Goal: Information Seeking & Learning: Check status

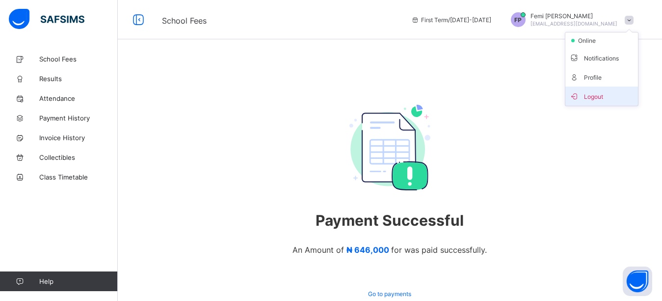
click at [587, 100] on span "Logout" at bounding box center [602, 95] width 65 height 11
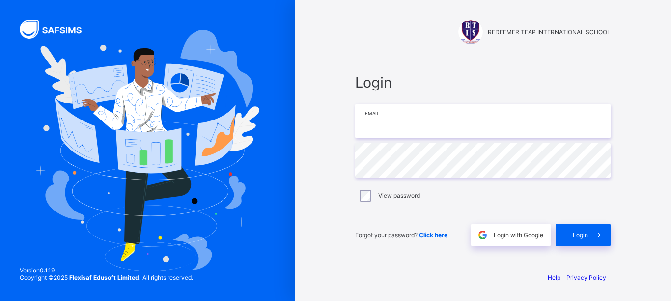
type input "**********"
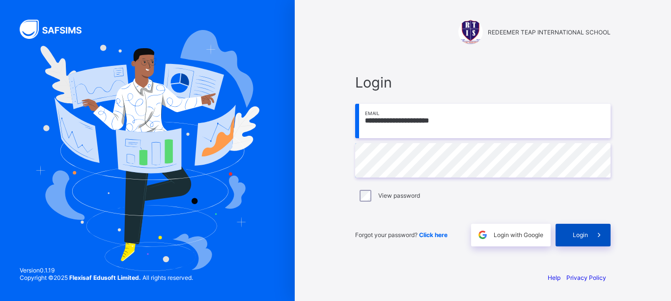
click at [581, 241] on div "Login" at bounding box center [582, 234] width 55 height 23
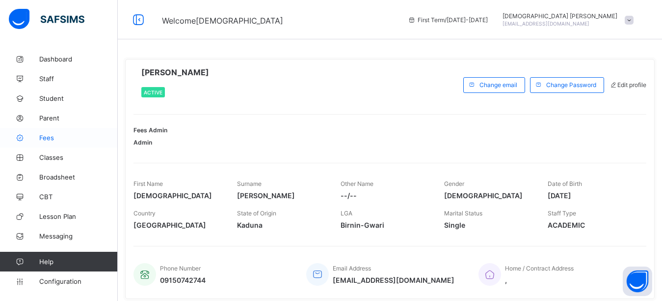
click at [52, 139] on span "Fees" at bounding box center [78, 138] width 79 height 8
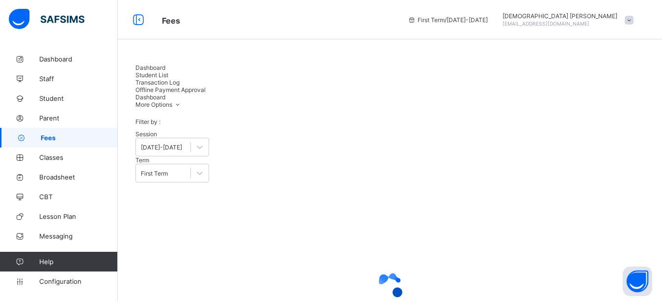
click at [168, 72] on span "Student List" at bounding box center [152, 74] width 33 height 7
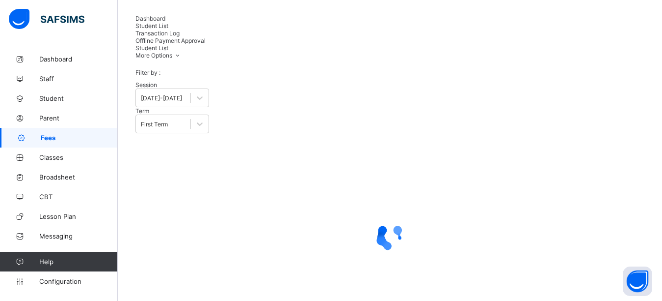
type input "****"
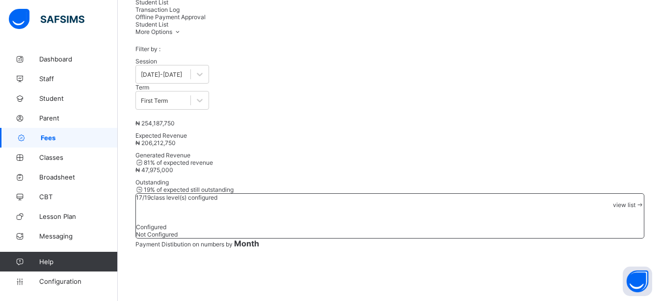
scroll to position [51, 0]
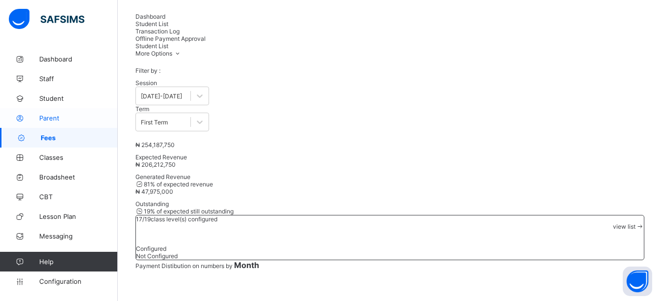
click at [45, 121] on span "Parent" at bounding box center [78, 118] width 79 height 8
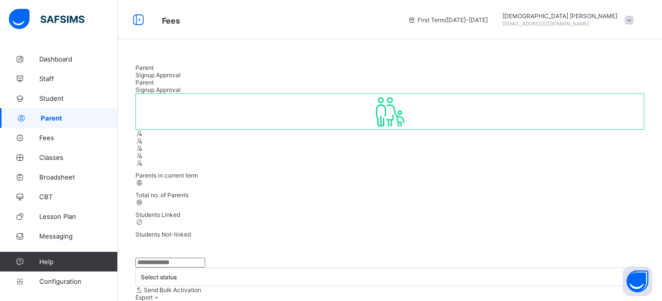
click at [167, 257] on input "text" at bounding box center [171, 262] width 70 height 10
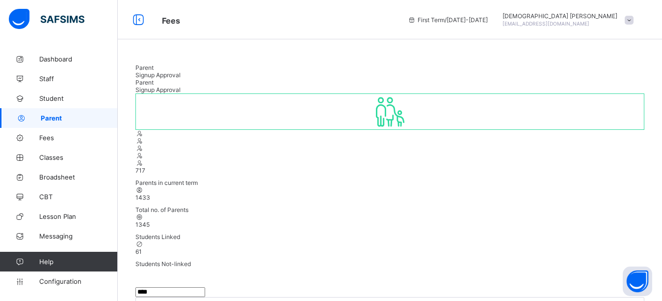
type input "****"
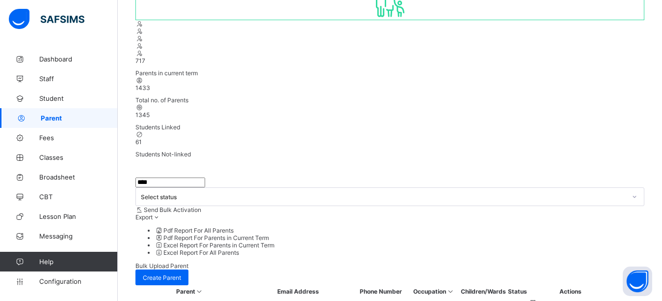
scroll to position [63, 0]
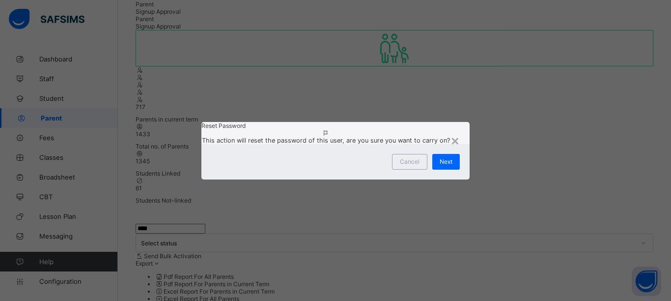
click at [590, 257] on div "× Reset Password This action will reset the password of this user, are you sure…" at bounding box center [335, 150] width 671 height 301
click at [456, 132] on div "×" at bounding box center [454, 140] width 9 height 17
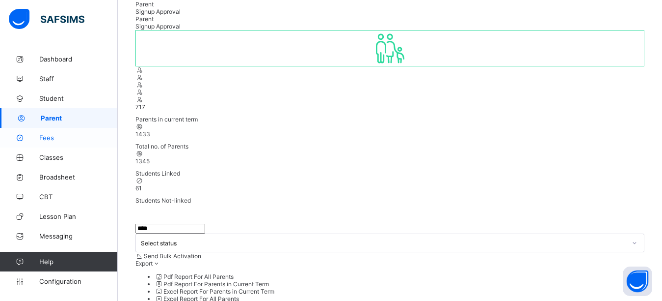
click at [58, 137] on span "Fees" at bounding box center [78, 138] width 79 height 8
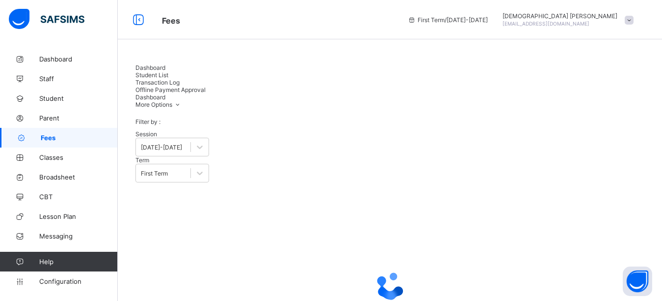
click at [168, 73] on span "Student List" at bounding box center [152, 74] width 33 height 7
type input "****"
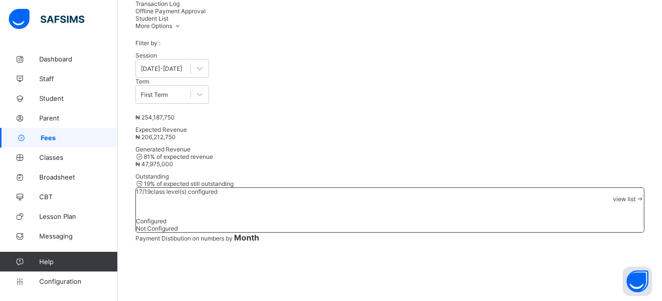
scroll to position [196, 0]
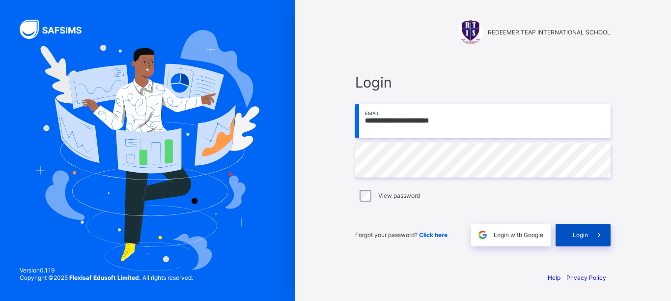
click at [569, 234] on div "Login" at bounding box center [582, 234] width 55 height 23
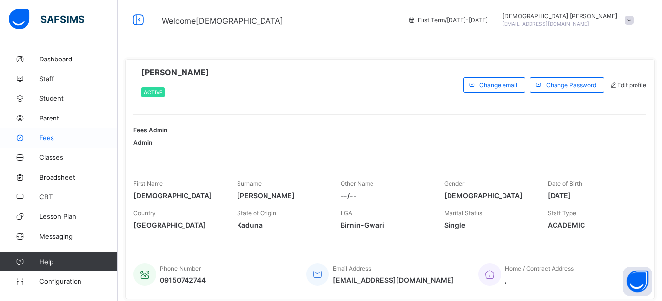
click at [57, 140] on span "Fees" at bounding box center [78, 138] width 79 height 8
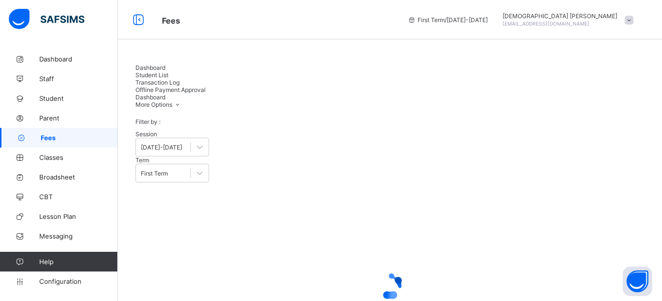
click at [168, 76] on span "Student List" at bounding box center [152, 74] width 33 height 7
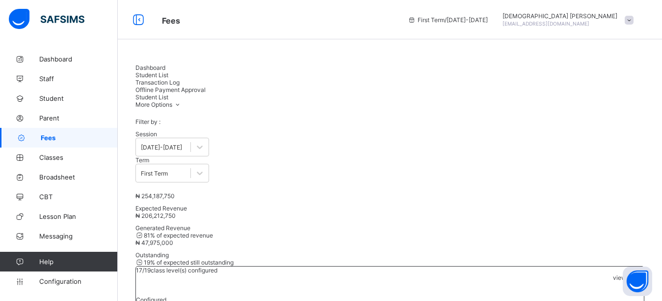
type input "****"
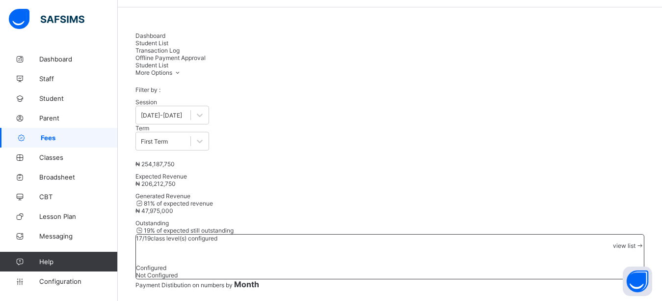
scroll to position [49, 0]
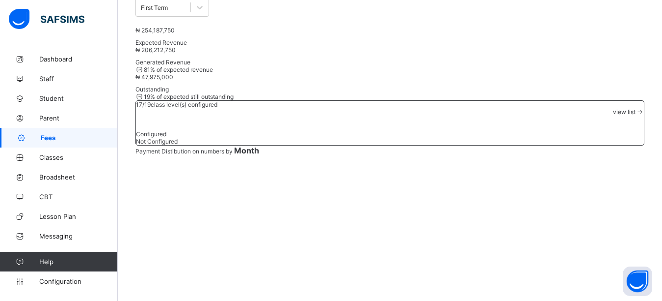
scroll to position [196, 0]
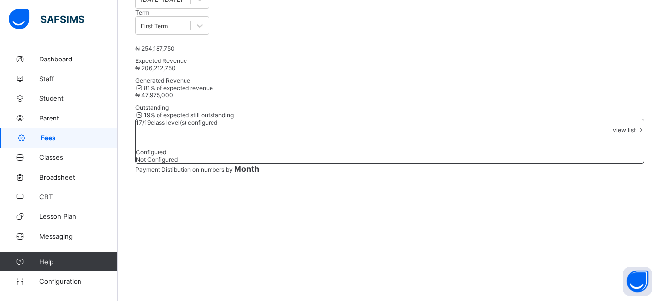
type input "****"
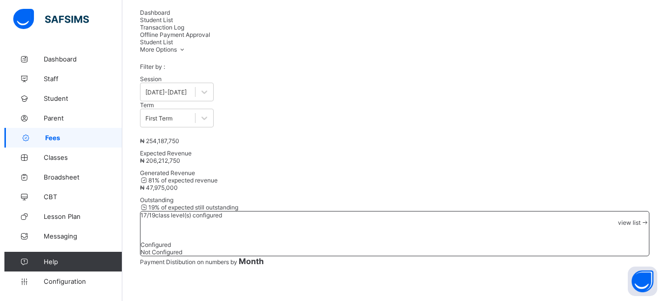
scroll to position [0, 0]
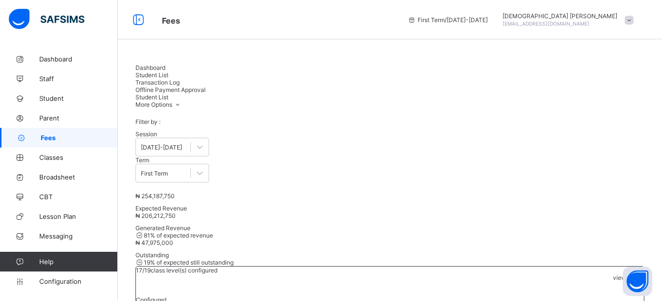
click at [503, 20] on div at bounding box center [503, 20] width 0 height 0
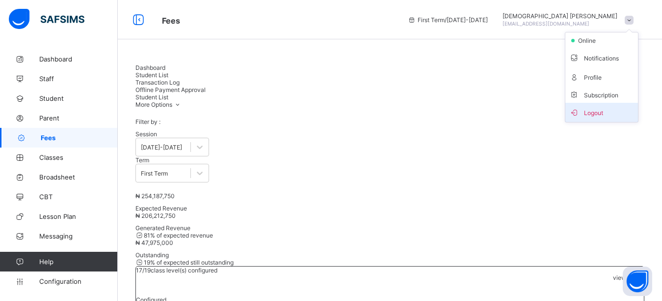
click at [597, 115] on span "Logout" at bounding box center [602, 112] width 65 height 11
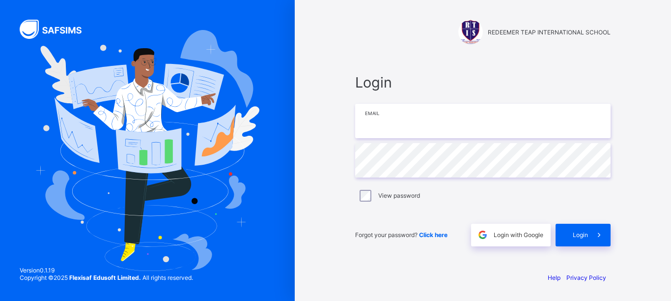
type input "**********"
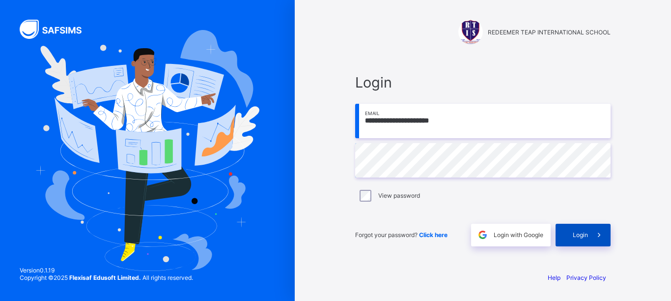
drag, startPoint x: 563, startPoint y: 225, endPoint x: 569, endPoint y: 231, distance: 8.0
click at [568, 231] on div "Login" at bounding box center [582, 234] width 55 height 23
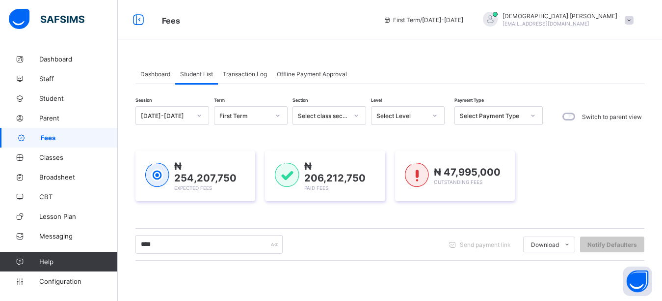
scroll to position [168, 0]
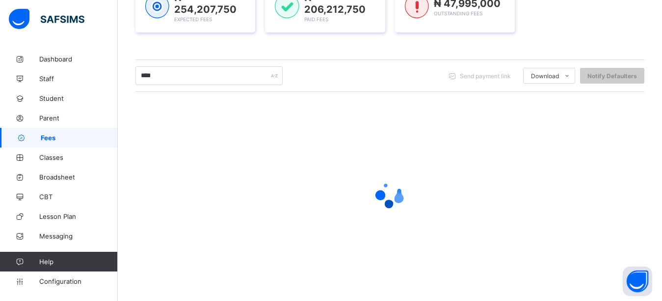
click at [364, 52] on div "Session [DATE]-[DATE] Term First Term Section Select class section Level Select…" at bounding box center [390, 113] width 509 height 350
click at [362, 174] on div at bounding box center [390, 193] width 509 height 39
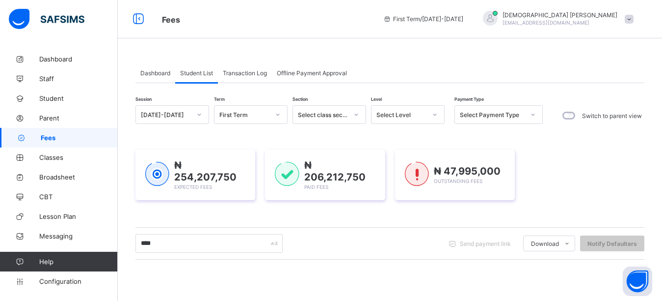
scroll to position [0, 0]
click at [249, 75] on span "Transaction Log" at bounding box center [245, 73] width 44 height 7
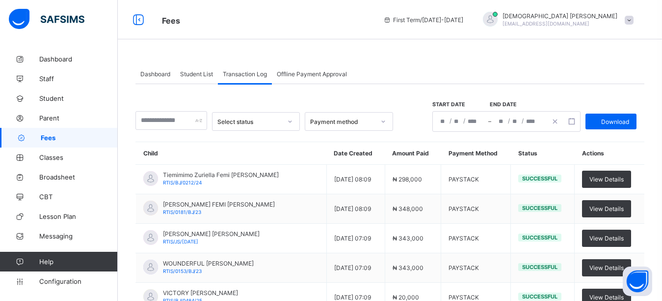
click at [145, 75] on span "Dashboard" at bounding box center [155, 73] width 30 height 7
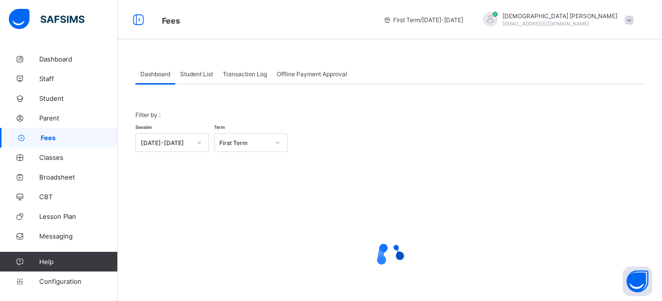
click at [196, 78] on div "Student List" at bounding box center [196, 74] width 43 height 20
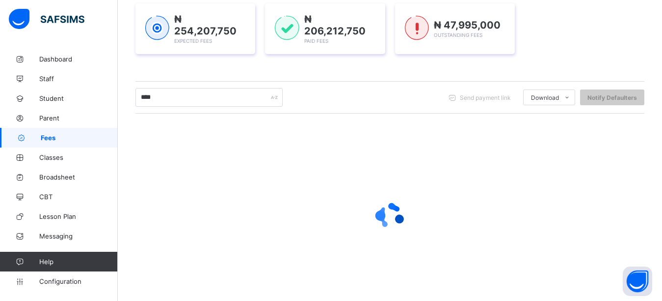
scroll to position [147, 0]
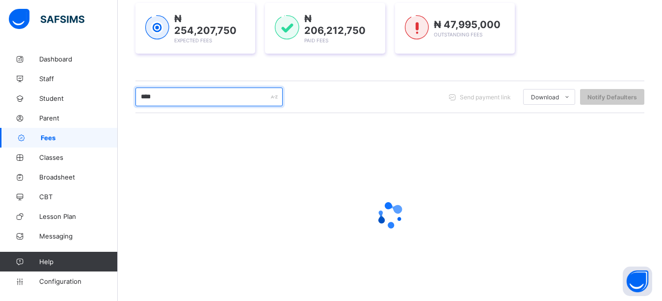
click at [197, 96] on input "****" at bounding box center [209, 96] width 147 height 19
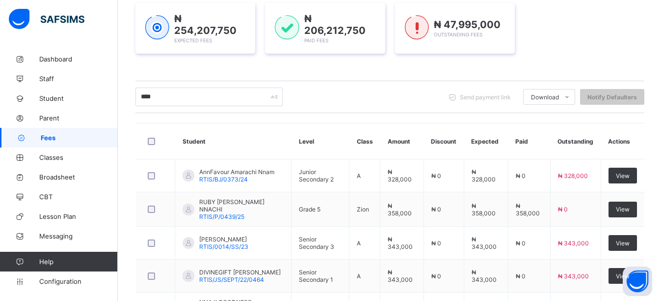
click at [299, 61] on div "₦ 254,207,750 Expected Fees ₦ 206,212,750 Paid Fees ₦ 47,995,000 Outstanding Fe…" at bounding box center [390, 28] width 509 height 80
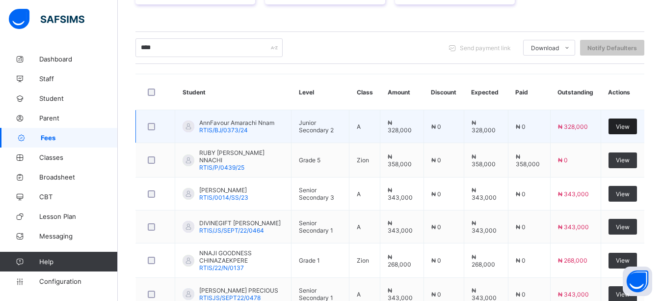
click at [629, 127] on span "View" at bounding box center [623, 126] width 14 height 7
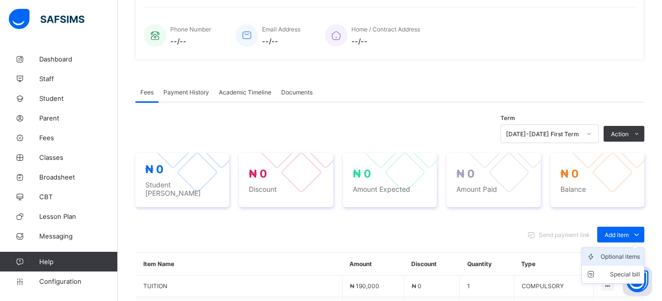
click at [621, 254] on div "Optional items" at bounding box center [620, 256] width 39 height 10
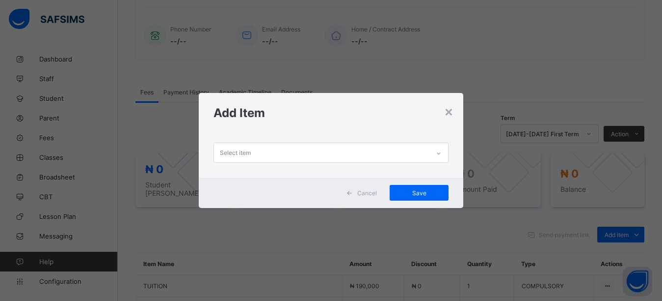
click at [295, 147] on div "Select item" at bounding box center [322, 152] width 216 height 19
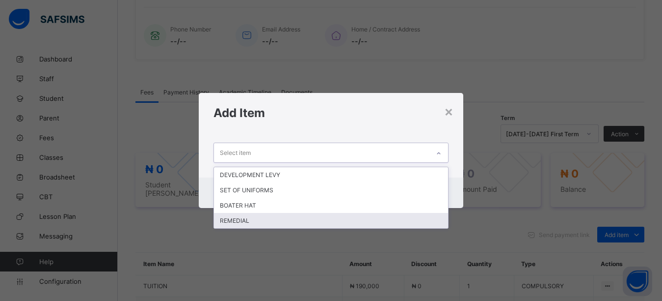
click at [245, 223] on div "REMEDIAL" at bounding box center [331, 220] width 235 height 15
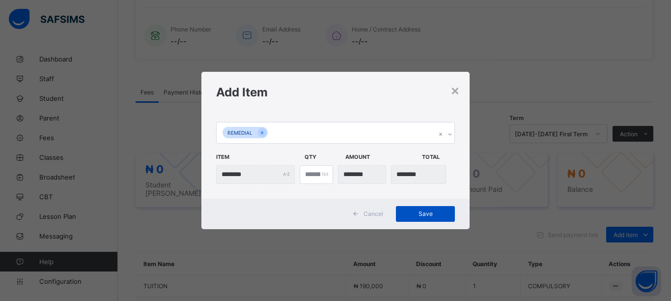
click at [420, 216] on span "Save" at bounding box center [425, 213] width 44 height 7
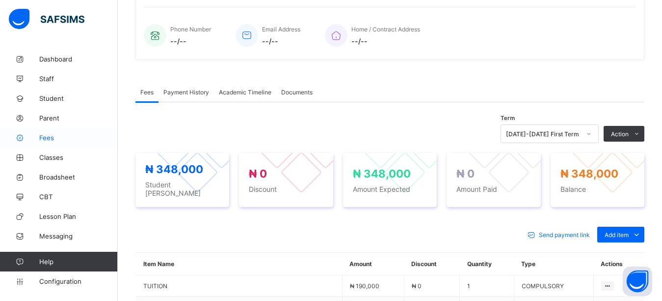
click at [49, 137] on span "Fees" at bounding box center [78, 138] width 79 height 8
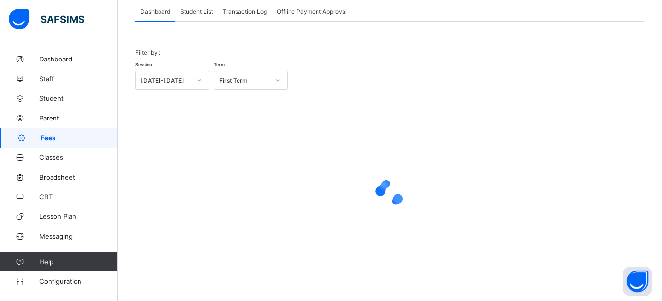
scroll to position [62, 0]
click at [207, 11] on span "Student List" at bounding box center [196, 11] width 33 height 7
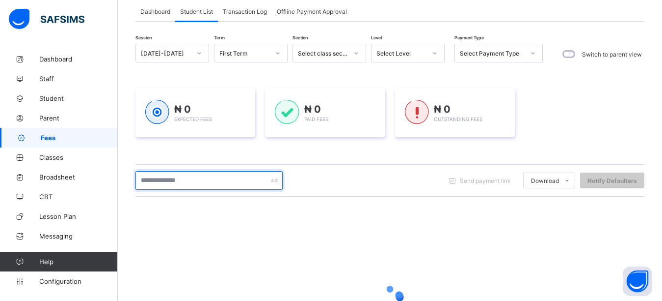
click at [195, 187] on input "text" at bounding box center [209, 180] width 147 height 19
type input "****"
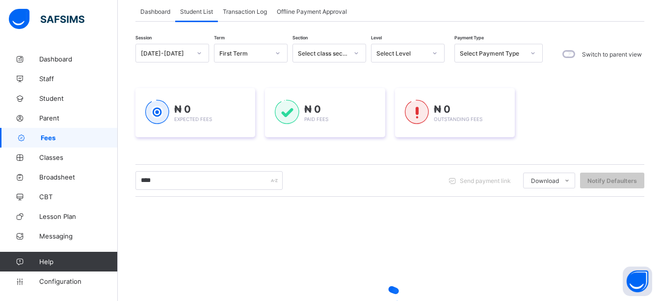
click at [209, 145] on div "₦ 0 Expected Fees ₦ 0 Paid Fees ₦ 0 Outstanding Fees" at bounding box center [390, 112] width 509 height 79
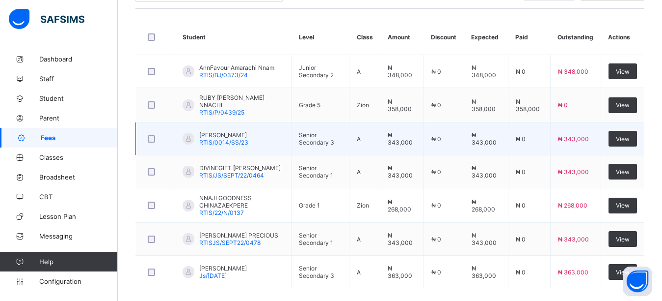
scroll to position [259, 0]
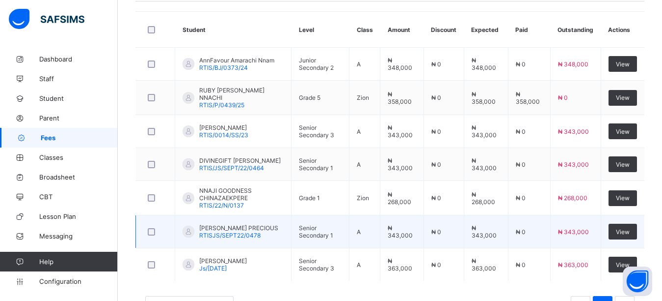
click at [244, 235] on span "RTISJS/SEPT22/0478" at bounding box center [229, 234] width 61 height 7
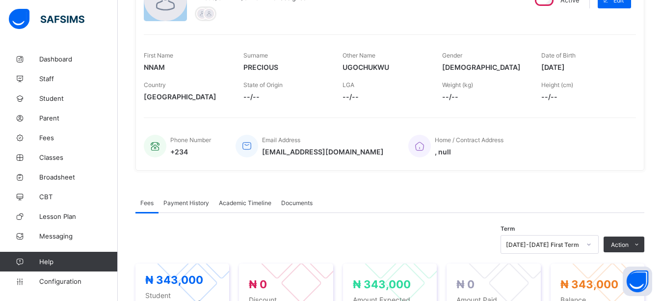
scroll to position [168, 0]
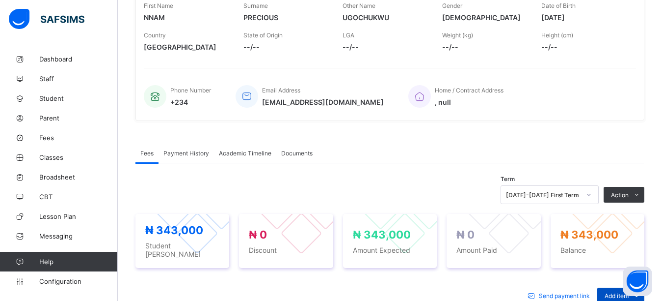
click at [612, 289] on div "Add item" at bounding box center [621, 295] width 47 height 16
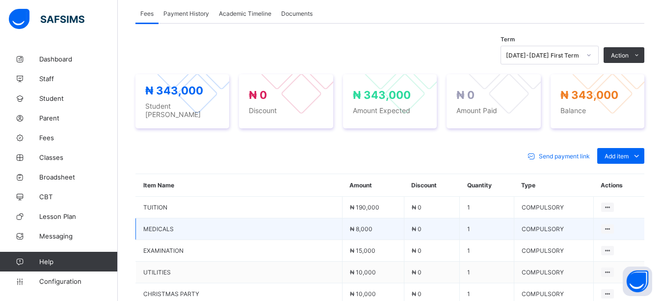
scroll to position [316, 0]
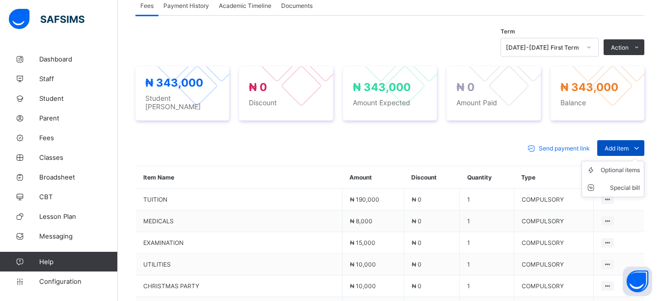
click at [624, 144] on span "Add item" at bounding box center [617, 147] width 24 height 7
click at [621, 168] on div "Optional items" at bounding box center [620, 170] width 39 height 10
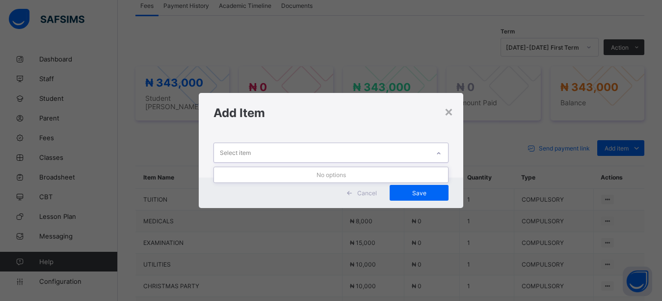
drag, startPoint x: 344, startPoint y: 153, endPoint x: 340, endPoint y: 159, distance: 7.4
click at [344, 153] on div "Select item" at bounding box center [322, 152] width 216 height 19
click at [325, 148] on div "Select item" at bounding box center [322, 152] width 216 height 19
click at [317, 156] on div "Select item" at bounding box center [322, 152] width 216 height 19
drag, startPoint x: 320, startPoint y: 135, endPoint x: 319, endPoint y: 154, distance: 19.2
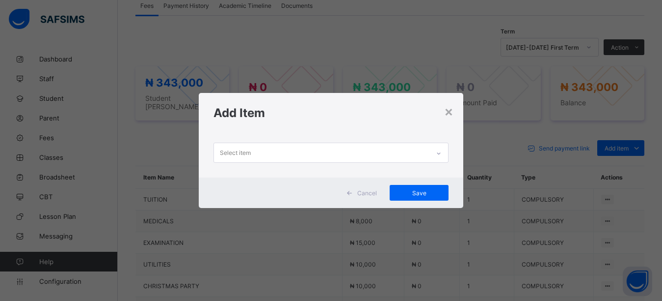
click at [319, 152] on div "Select item" at bounding box center [331, 155] width 265 height 45
click at [319, 154] on div "Select item" at bounding box center [322, 152] width 216 height 19
drag, startPoint x: 316, startPoint y: 133, endPoint x: 311, endPoint y: 139, distance: 8.4
click at [316, 132] on div "× Add Item 0 results available. Use Up and Down to choose options, press Enter …" at bounding box center [331, 150] width 265 height 115
click at [302, 153] on div "Select item" at bounding box center [322, 152] width 216 height 19
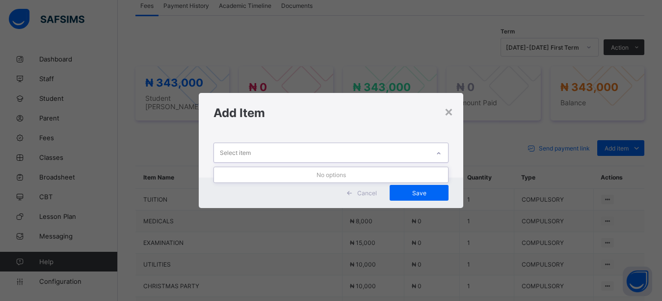
drag, startPoint x: 304, startPoint y: 136, endPoint x: 301, endPoint y: 155, distance: 19.5
click at [304, 142] on div "0 results available. Use Up and Down to choose options, press Enter to select t…" at bounding box center [331, 155] width 265 height 45
click at [301, 158] on div "Select item" at bounding box center [322, 152] width 216 height 19
drag, startPoint x: 305, startPoint y: 124, endPoint x: 299, endPoint y: 144, distance: 21.3
click at [302, 135] on div "× Add Item Select item Cancel Save" at bounding box center [331, 150] width 265 height 115
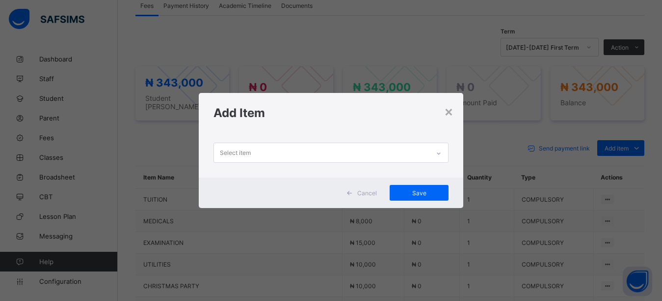
click at [296, 152] on div "Select item" at bounding box center [322, 152] width 216 height 19
drag, startPoint x: 301, startPoint y: 120, endPoint x: 296, endPoint y: 128, distance: 9.1
click at [300, 122] on div "Add Item" at bounding box center [331, 113] width 265 height 40
click at [279, 150] on div "Select item" at bounding box center [322, 152] width 216 height 19
click at [265, 132] on div "Add Item" at bounding box center [331, 113] width 265 height 40
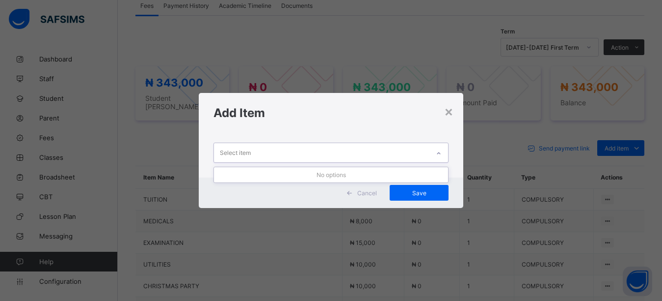
drag, startPoint x: 264, startPoint y: 151, endPoint x: 264, endPoint y: 144, distance: 7.4
click at [264, 151] on div "Select item" at bounding box center [322, 152] width 216 height 19
drag, startPoint x: 266, startPoint y: 132, endPoint x: 266, endPoint y: 146, distance: 14.2
click at [266, 133] on div "× Add Item Select item Cancel Save" at bounding box center [331, 150] width 265 height 115
click at [267, 150] on div "Select item" at bounding box center [322, 152] width 216 height 19
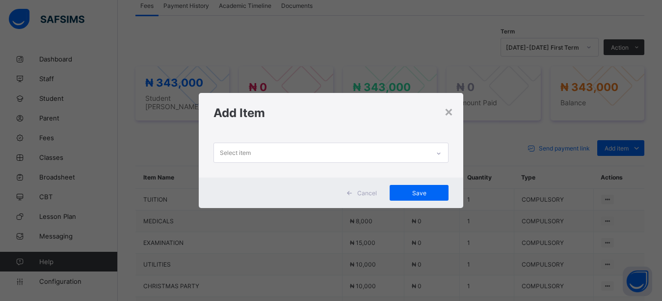
drag, startPoint x: 277, startPoint y: 127, endPoint x: 280, endPoint y: 162, distance: 34.5
click at [277, 143] on div "× Add Item Select item Cancel Save" at bounding box center [331, 150] width 265 height 115
click at [286, 149] on div "Select item" at bounding box center [322, 152] width 216 height 19
click at [296, 151] on div "Select item" at bounding box center [322, 152] width 216 height 19
click at [294, 153] on div "Select item" at bounding box center [322, 152] width 216 height 19
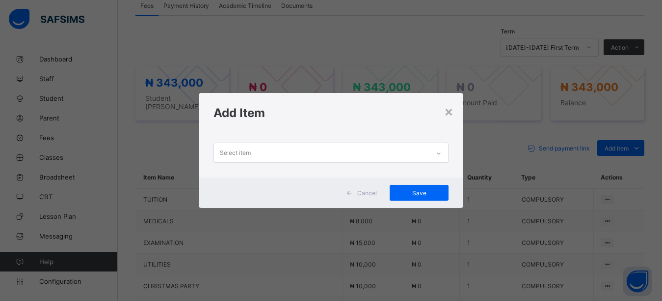
click at [314, 108] on div "Add Item" at bounding box center [331, 113] width 265 height 40
click at [314, 108] on h1 "Add Item" at bounding box center [332, 113] width 236 height 14
drag, startPoint x: 314, startPoint y: 108, endPoint x: 292, endPoint y: 148, distance: 45.9
click at [309, 116] on h1 "Add Item" at bounding box center [332, 113] width 236 height 14
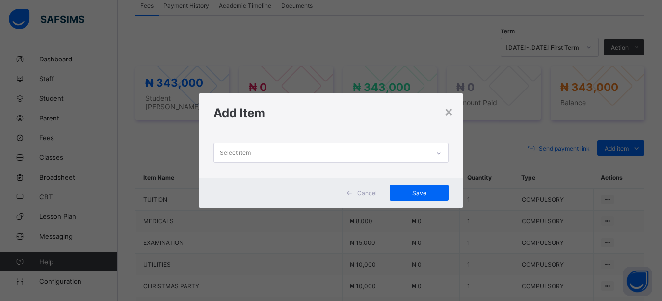
click at [291, 150] on div "Select item" at bounding box center [322, 152] width 216 height 19
click at [305, 114] on h1 "Add Item" at bounding box center [332, 113] width 236 height 14
click at [280, 150] on div "Select item" at bounding box center [322, 152] width 216 height 19
click at [294, 126] on div "Add Item" at bounding box center [331, 113] width 265 height 40
click at [279, 151] on div "Select item" at bounding box center [322, 152] width 216 height 19
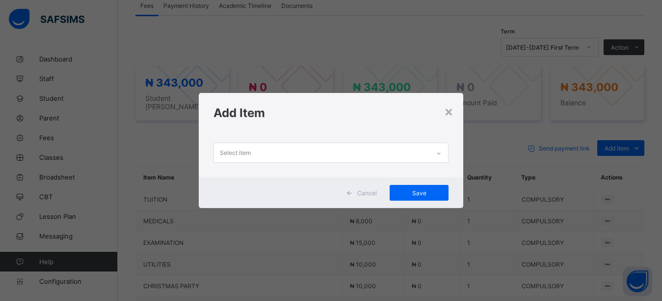
click at [294, 127] on div "Add Item" at bounding box center [331, 113] width 265 height 40
click at [430, 150] on div "Select item" at bounding box center [322, 152] width 216 height 19
click at [411, 124] on div "Add Item" at bounding box center [331, 113] width 265 height 40
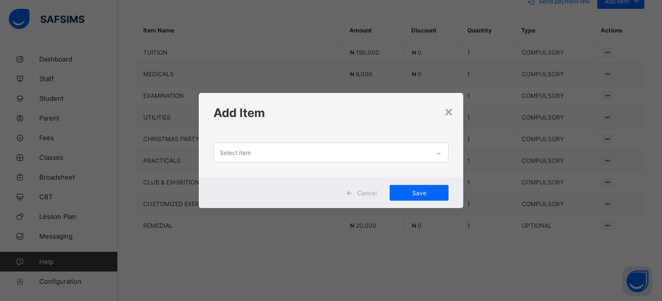
scroll to position [463, 0]
click at [454, 114] on div "×" at bounding box center [448, 111] width 9 height 17
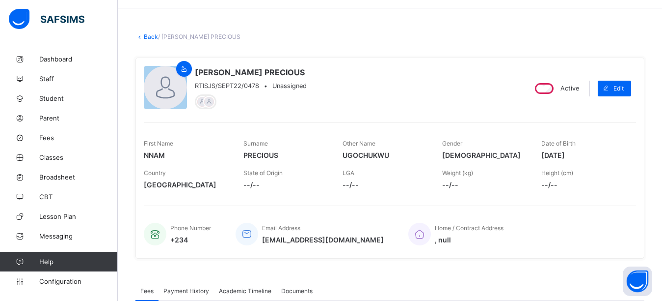
scroll to position [21, 0]
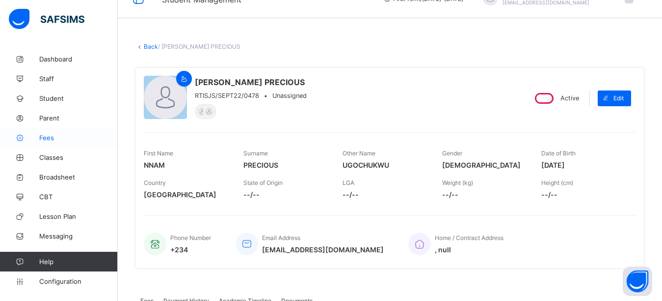
click at [52, 135] on span "Fees" at bounding box center [78, 138] width 79 height 8
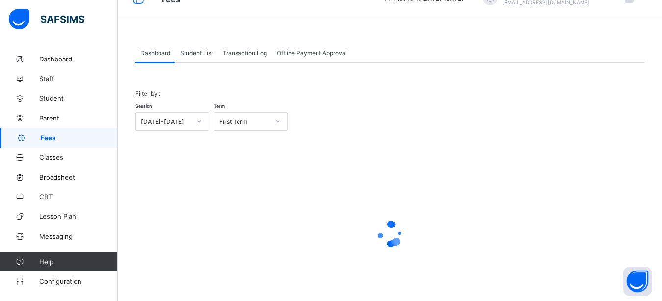
click at [202, 55] on span "Student List" at bounding box center [196, 52] width 33 height 7
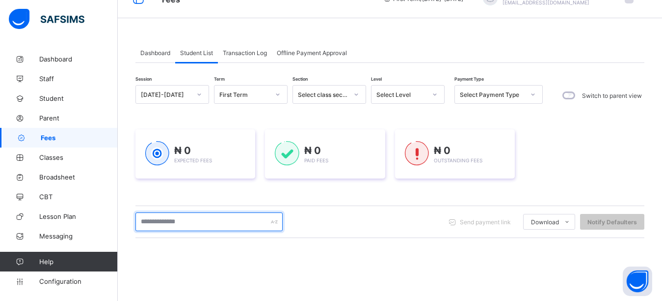
click at [199, 219] on input "text" at bounding box center [209, 221] width 147 height 19
type input "****"
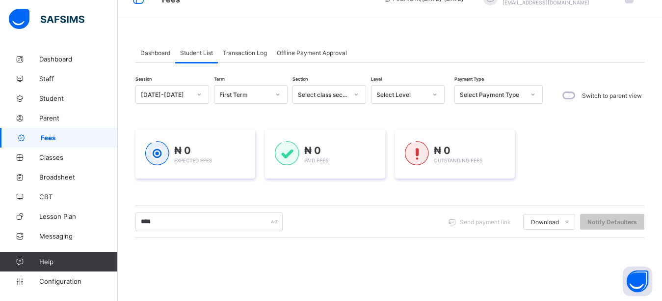
click at [229, 196] on div "Session 2025-2026 Term First Term Section Select class section Level Select Lev…" at bounding box center [390, 259] width 509 height 348
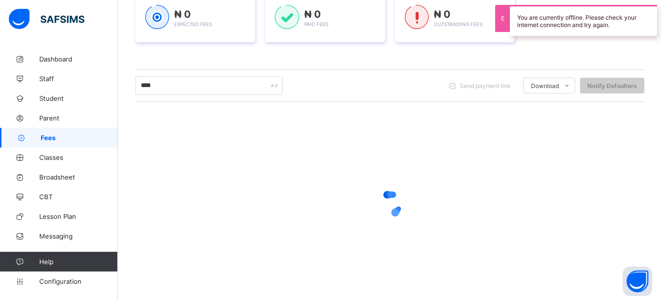
scroll to position [168, 0]
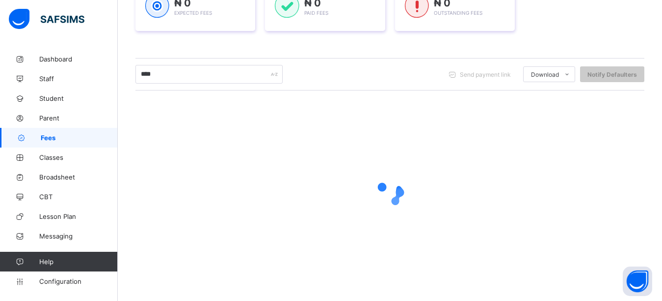
click at [443, 143] on div at bounding box center [390, 192] width 509 height 187
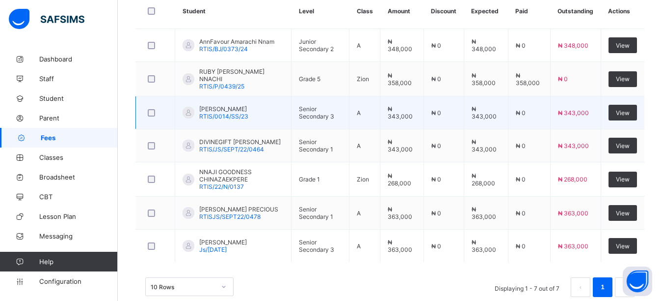
scroll to position [297, 0]
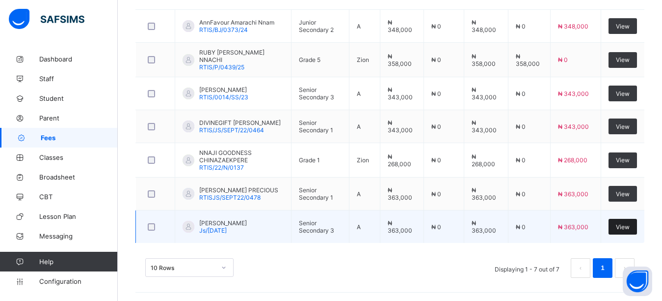
click at [630, 223] on span "View" at bounding box center [623, 226] width 14 height 7
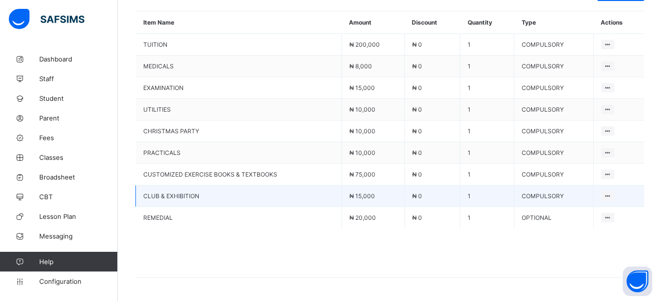
scroll to position [496, 0]
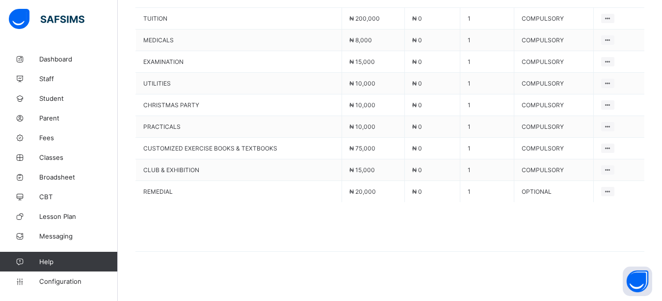
click at [491, 236] on span at bounding box center [390, 226] width 509 height 49
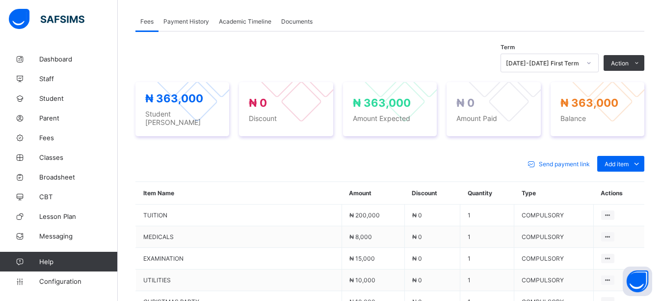
scroll to position [55, 0]
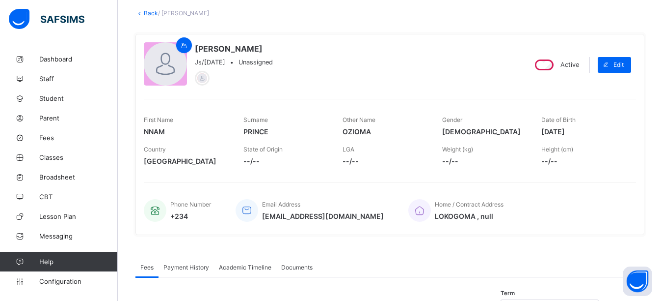
click at [153, 11] on link "Back" at bounding box center [151, 12] width 14 height 7
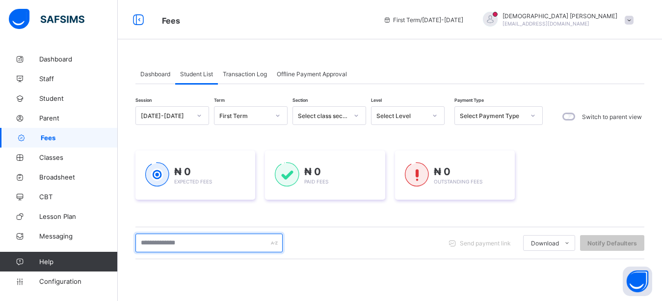
click at [194, 245] on input "text" at bounding box center [209, 242] width 147 height 19
type input "****"
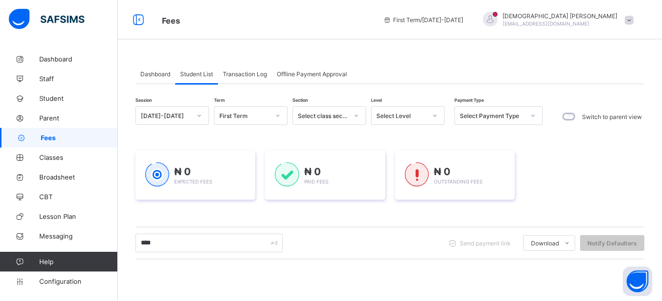
click at [347, 39] on div "Fees First Term / 2025-2026 Isaiah Paul paulisaiah@rtis-edu.ng" at bounding box center [331, 19] width 662 height 39
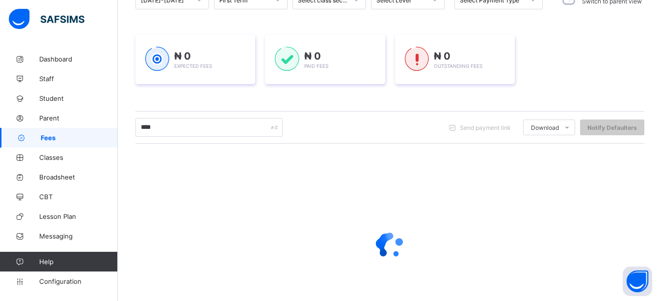
scroll to position [168, 0]
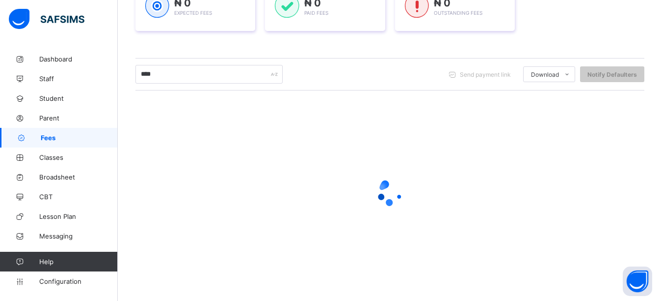
click at [357, 48] on div "Session [DATE]-[DATE] Term First Term Section Select class section Level Select…" at bounding box center [390, 112] width 509 height 348
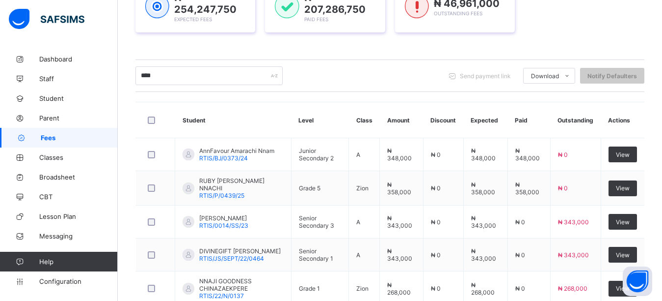
click at [657, 112] on div "Dashboard Student List Transaction Log Offline Payment Approval Student List Mo…" at bounding box center [390, 155] width 545 height 549
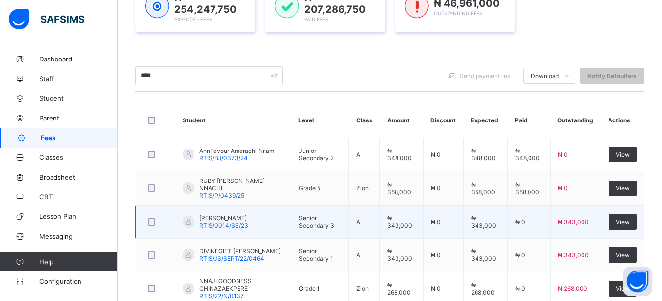
click at [593, 205] on td "₦ 343,000" at bounding box center [575, 221] width 51 height 33
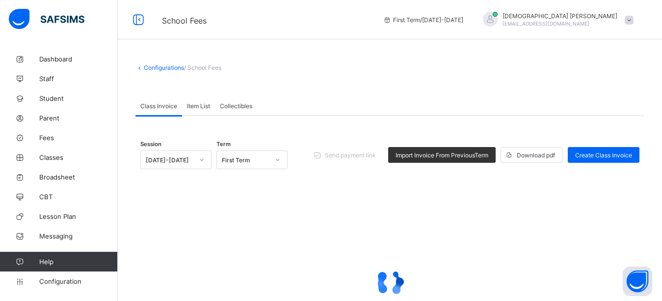
click at [480, 241] on div at bounding box center [389, 282] width 499 height 187
click at [270, 75] on div "Configurations / School Fees Class Invoice Item List Collectibles Class Invoice…" at bounding box center [390, 222] width 545 height 346
click at [451, 115] on div "Class Invoice Item List Collectibles" at bounding box center [390, 106] width 509 height 20
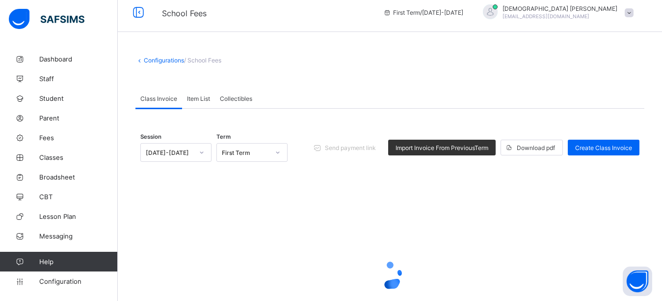
scroll to position [49, 0]
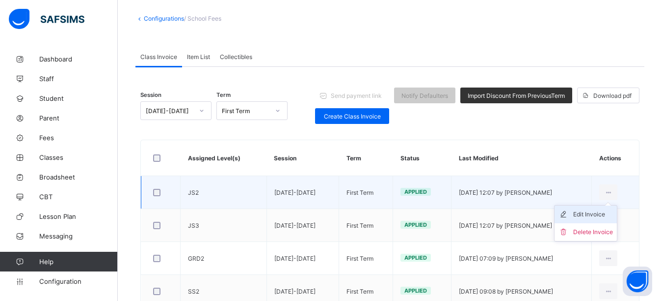
click at [606, 217] on div "Edit Invoice" at bounding box center [594, 214] width 40 height 10
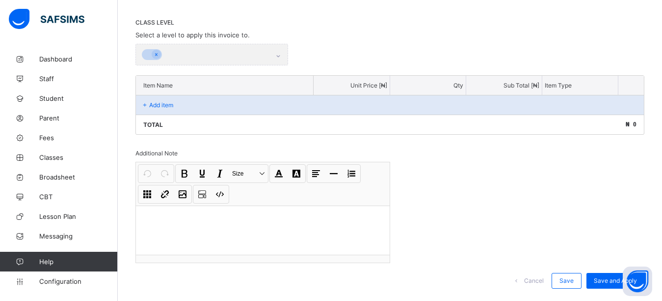
scroll to position [220, 0]
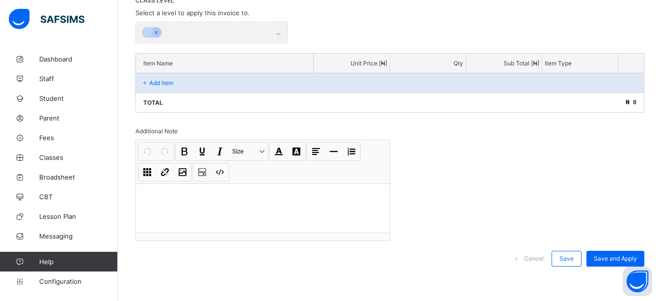
click at [166, 82] on p "Add item" at bounding box center [161, 82] width 24 height 7
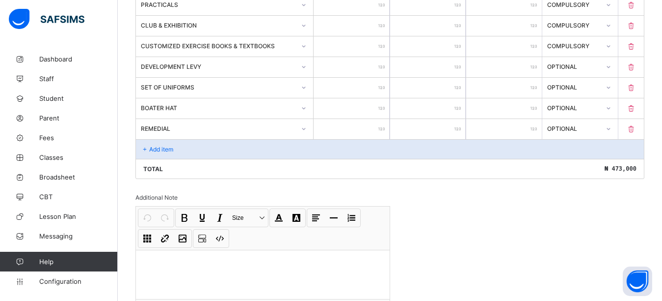
scroll to position [416, 0]
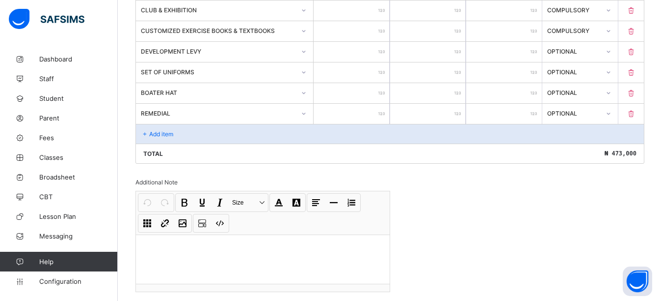
click at [167, 132] on p "Add item" at bounding box center [161, 133] width 24 height 7
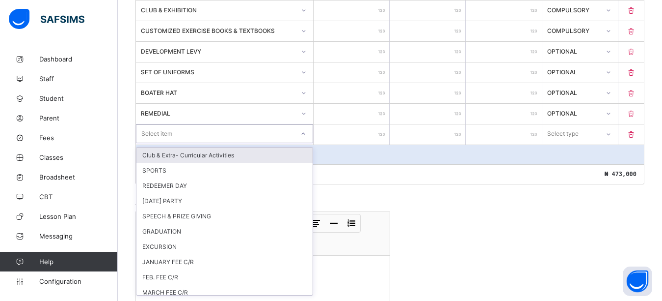
click at [191, 130] on div "Select item" at bounding box center [216, 134] width 158 height 14
type input "**"
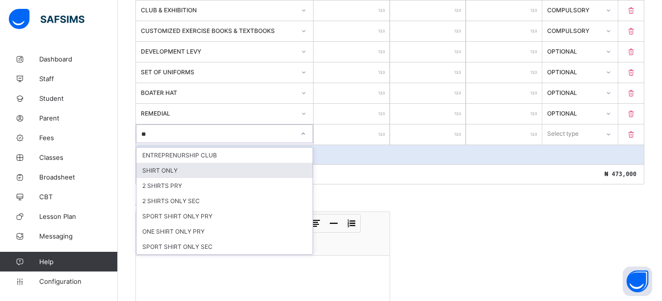
click at [172, 169] on div "SHIRT ONLY" at bounding box center [225, 170] width 176 height 15
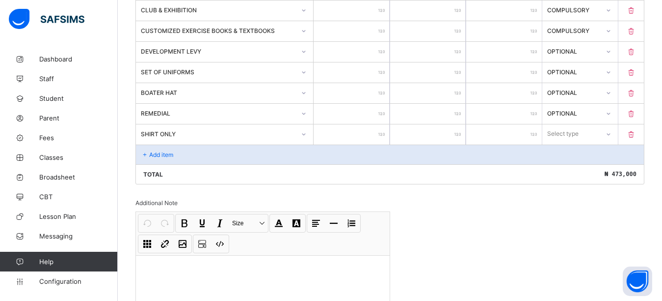
click at [374, 138] on input "number" at bounding box center [352, 134] width 76 height 20
type input "*"
type input "**"
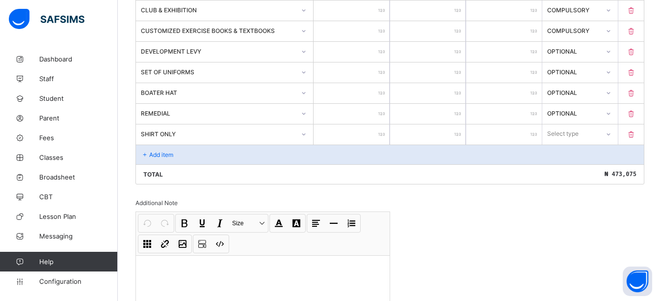
type input "****"
click at [589, 136] on div "Select type" at bounding box center [571, 134] width 56 height 14
click at [568, 173] on div "Optional" at bounding box center [580, 170] width 75 height 15
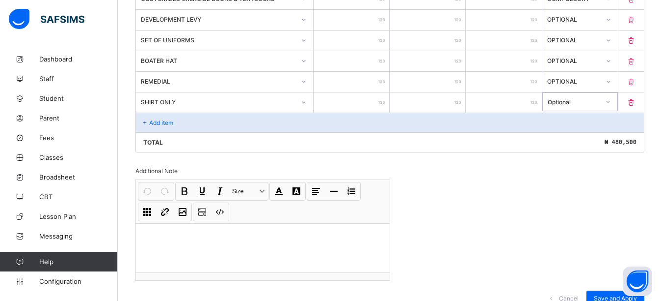
scroll to position [488, 0]
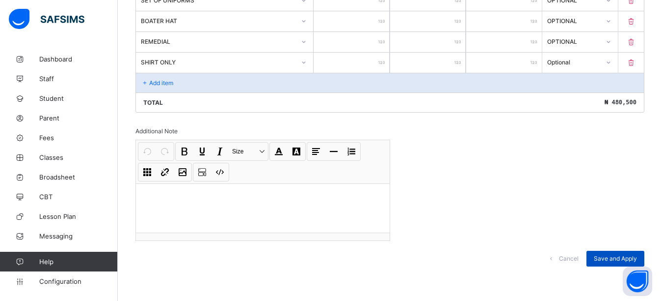
click at [607, 257] on span "Save and Apply" at bounding box center [615, 257] width 43 height 7
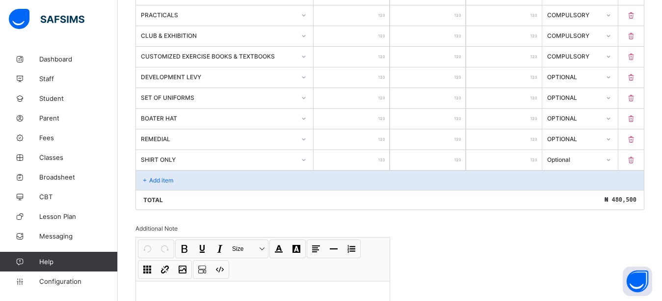
scroll to position [393, 0]
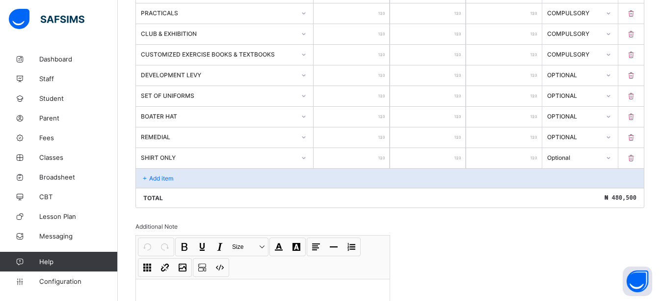
click at [488, 234] on div "Invoice template content Items that are set as compulsory will be available in …" at bounding box center [390, 76] width 509 height 589
click at [164, 182] on div "Add item" at bounding box center [390, 178] width 508 height 20
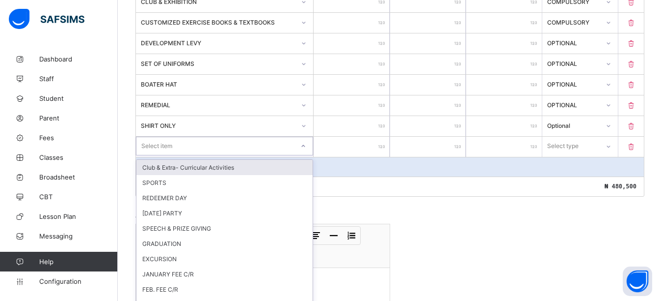
click at [164, 155] on div "option Club & Extra- Curricular Activities focused, 1 of 75. 75 results availab…" at bounding box center [224, 146] width 177 height 19
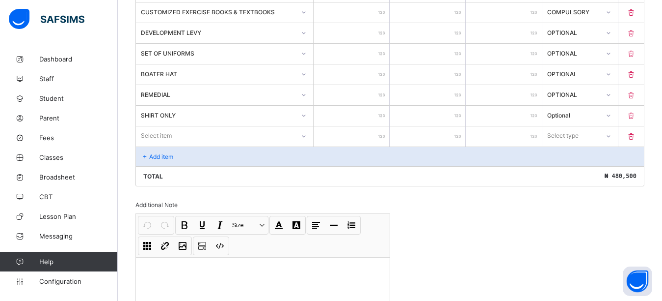
click at [517, 238] on div "Invoice template content Items that are set as compulsory will be available in …" at bounding box center [390, 45] width 509 height 610
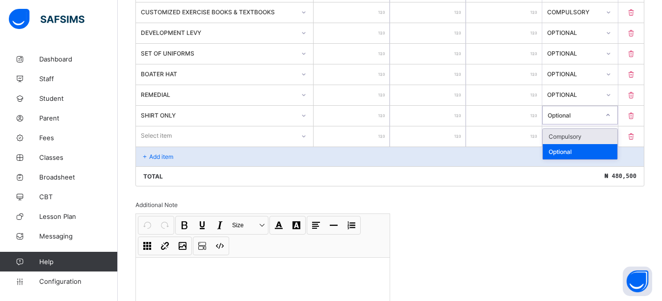
click at [611, 116] on icon at bounding box center [608, 115] width 6 height 10
click at [580, 151] on div "Optional" at bounding box center [580, 151] width 75 height 15
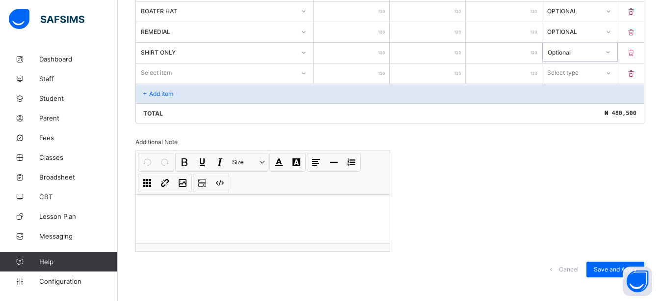
scroll to position [509, 0]
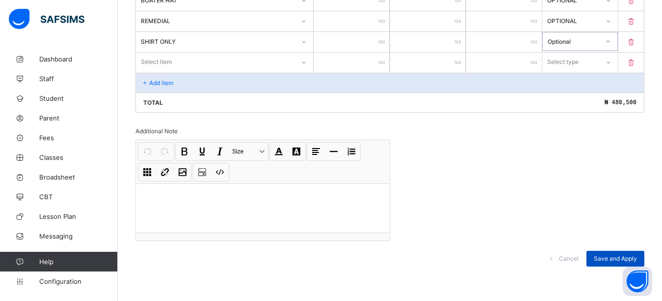
click at [628, 258] on span "Save and Apply" at bounding box center [615, 257] width 43 height 7
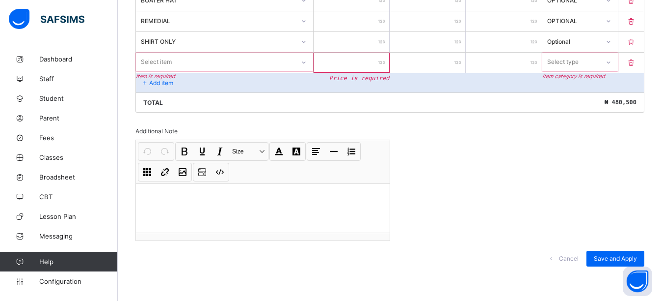
click at [636, 64] on icon at bounding box center [632, 62] width 10 height 8
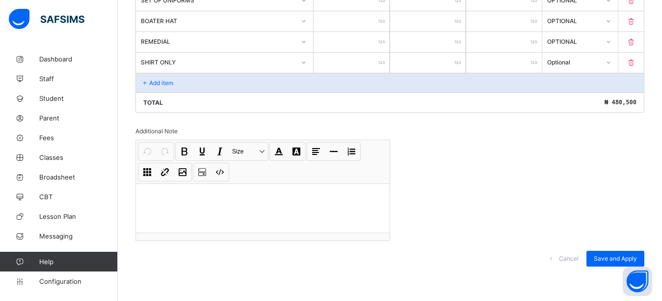
scroll to position [488, 0]
click at [618, 260] on span "Save and Apply" at bounding box center [615, 257] width 43 height 7
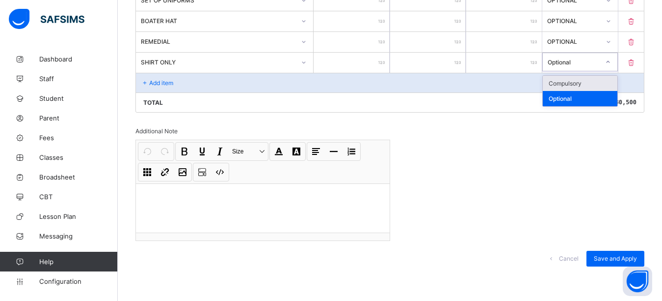
click at [567, 66] on div "Optional" at bounding box center [571, 62] width 56 height 14
click at [566, 100] on div "Optional" at bounding box center [580, 98] width 75 height 15
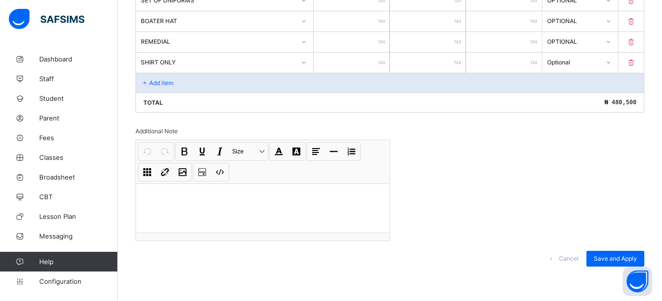
click at [526, 66] on input "****" at bounding box center [504, 63] width 76 height 20
click at [368, 65] on input "****" at bounding box center [352, 63] width 76 height 20
type input "*****"
type input "****"
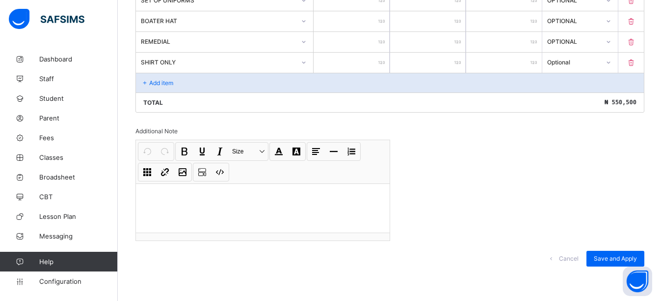
type input "****"
click at [386, 63] on div "****" at bounding box center [352, 63] width 76 height 20
type input "***"
type input "**"
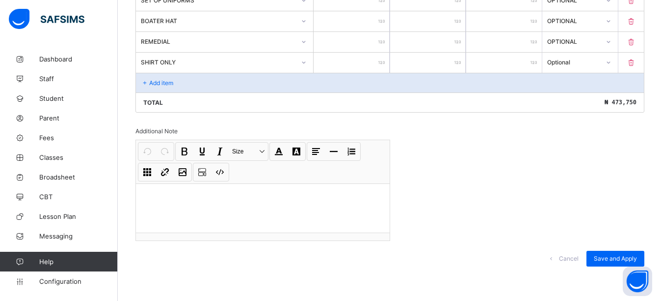
type input "**"
type input "*"
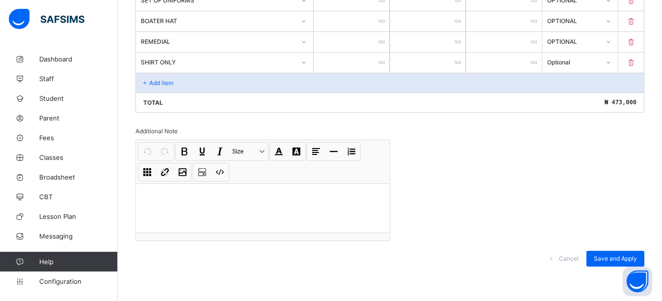
type input "*"
type input "**"
type input "****"
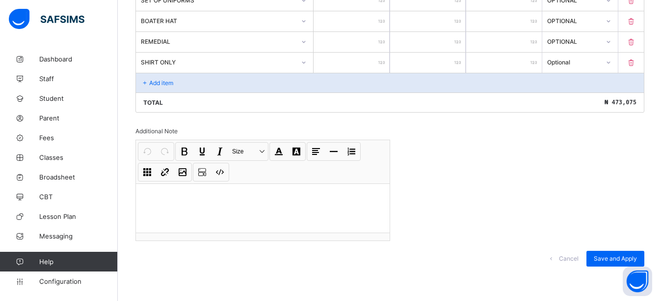
type input "****"
click at [637, 259] on span "Save and Apply" at bounding box center [615, 257] width 43 height 7
click at [50, 96] on span "Student" at bounding box center [78, 98] width 79 height 8
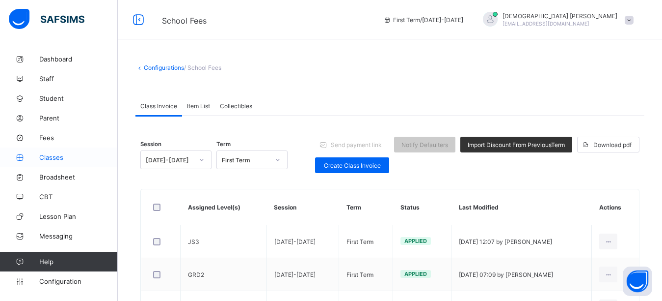
click at [51, 157] on span "Classes" at bounding box center [78, 157] width 79 height 8
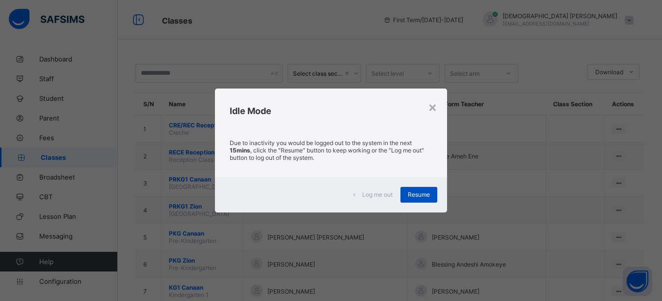
click at [407, 195] on div "Resume" at bounding box center [419, 195] width 37 height 16
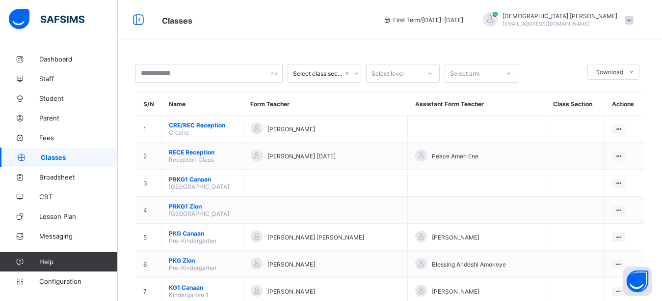
click at [432, 32] on div "Classes First Term / 2025-2026 Isaiah Paul paulisaiah@rtis-edu.ng" at bounding box center [331, 19] width 662 height 39
click at [44, 141] on span "Fees" at bounding box center [78, 138] width 79 height 8
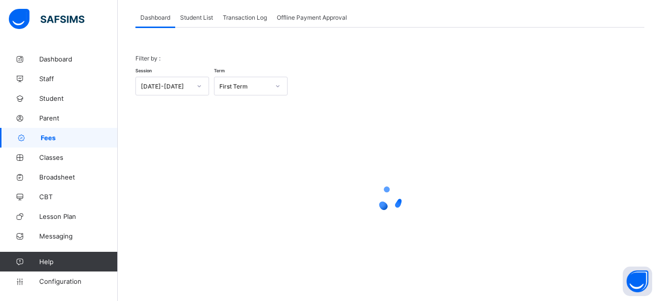
scroll to position [62, 0]
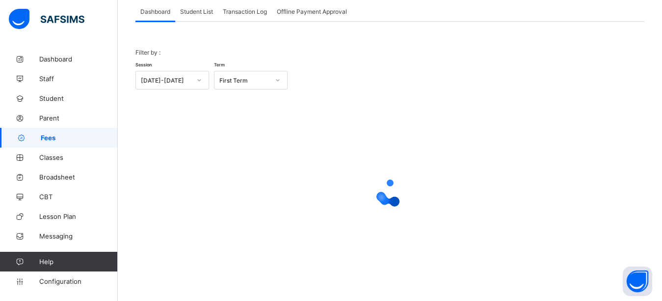
click at [199, 11] on span "Student List" at bounding box center [196, 11] width 33 height 7
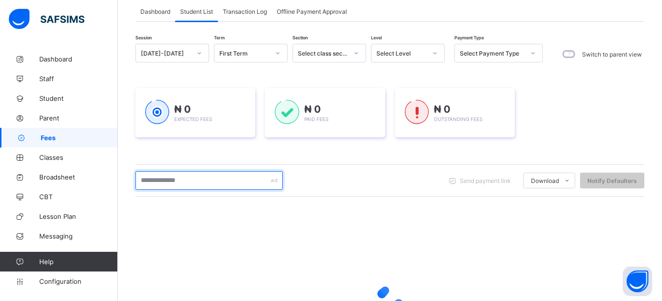
click at [160, 182] on input "text" at bounding box center [209, 180] width 147 height 19
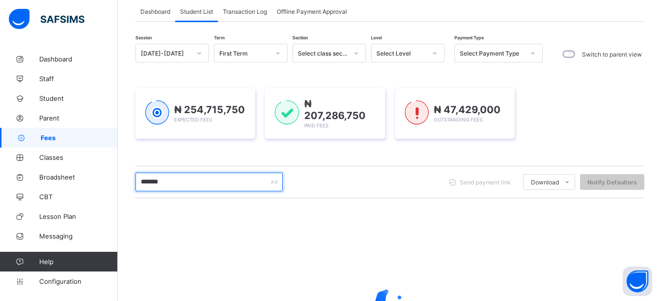
type input "*******"
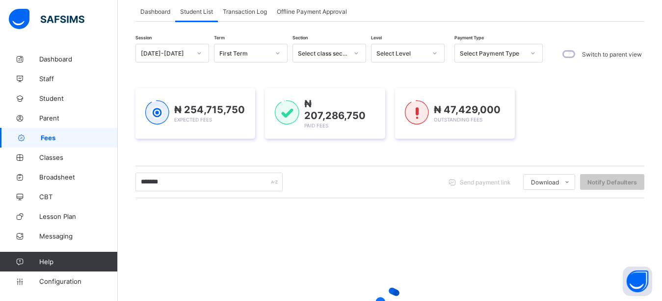
click at [162, 153] on div "Session 2025-2026 Term First Term Section Select class section Level Select Lev…" at bounding box center [390, 219] width 509 height 350
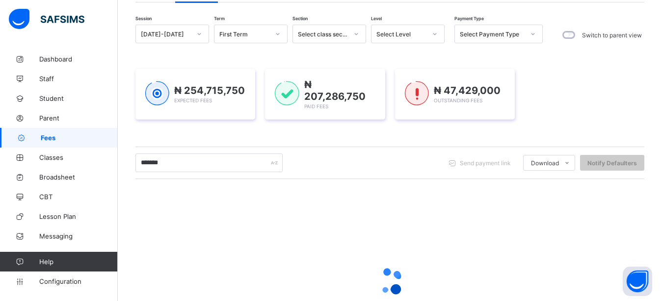
scroll to position [119, 0]
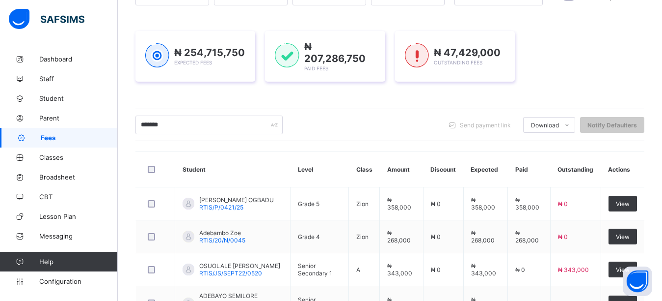
click at [265, 96] on div "Session 2025-2026 Term First Term Section Select class section Level Select Lev…" at bounding box center [390, 243] width 509 height 512
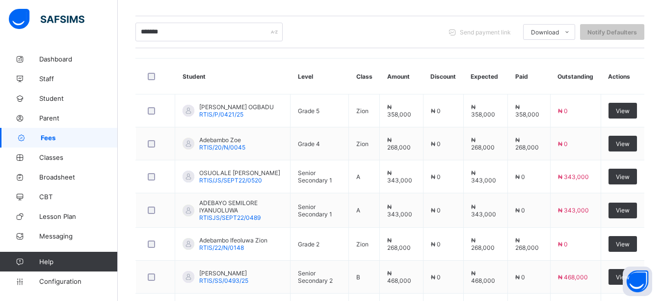
scroll to position [267, 0]
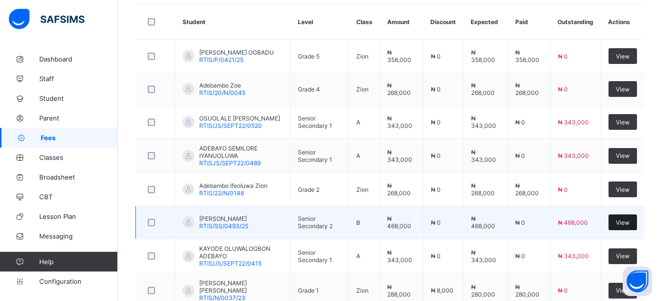
click at [630, 219] on span "View" at bounding box center [623, 222] width 14 height 7
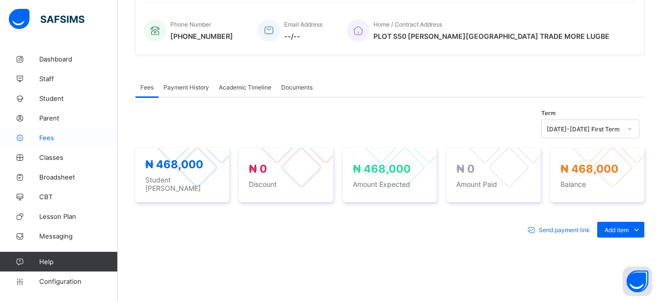
scroll to position [267, 0]
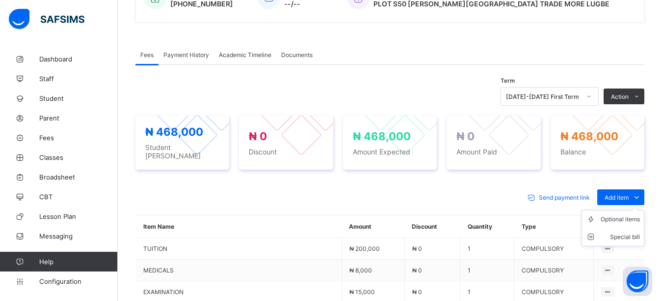
drag, startPoint x: 630, startPoint y: 196, endPoint x: 629, endPoint y: 203, distance: 7.4
click at [629, 196] on span "Add item" at bounding box center [617, 196] width 24 height 7
click at [0, 0] on div "Optional items" at bounding box center [0, 0] width 0 height 0
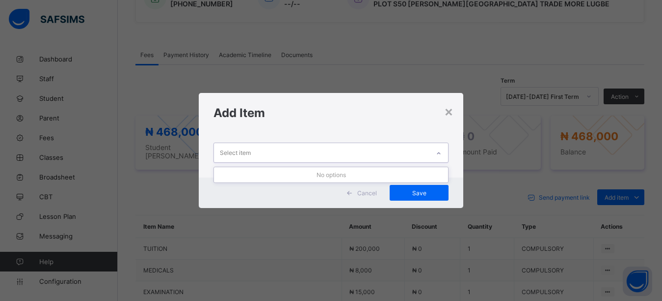
click at [282, 154] on div "Select item" at bounding box center [322, 152] width 216 height 19
click at [284, 151] on div "Select item" at bounding box center [322, 152] width 216 height 19
click at [287, 132] on div "Add Item" at bounding box center [331, 113] width 265 height 40
click at [284, 149] on div "Select item" at bounding box center [322, 152] width 216 height 19
drag, startPoint x: 285, startPoint y: 130, endPoint x: 285, endPoint y: 158, distance: 27.5
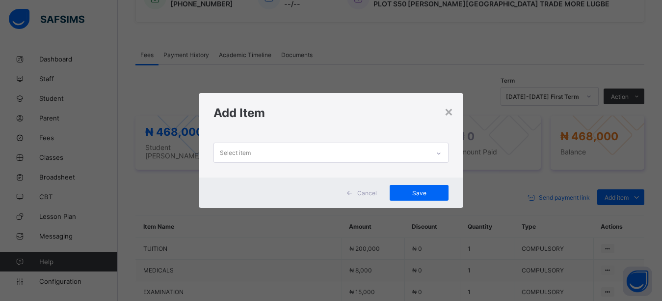
click at [285, 142] on div "× Add Item Select item Cancel Save" at bounding box center [331, 150] width 265 height 115
click at [285, 158] on div "Select item" at bounding box center [322, 152] width 216 height 19
drag, startPoint x: 285, startPoint y: 133, endPoint x: 284, endPoint y: 143, distance: 10.8
click at [284, 138] on div "0 results available. Use Up and Down to choose options, press Enter to select t…" at bounding box center [331, 155] width 265 height 45
click at [284, 150] on div "Select item" at bounding box center [322, 152] width 216 height 19
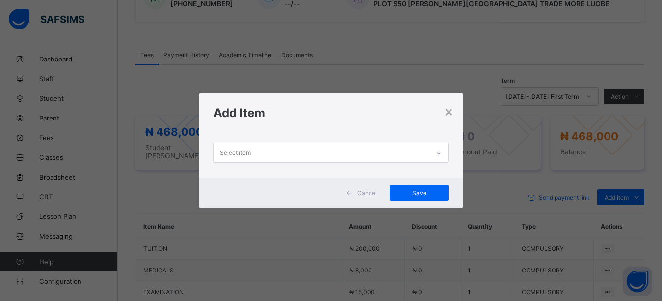
drag, startPoint x: 265, startPoint y: 126, endPoint x: 265, endPoint y: 133, distance: 6.9
click at [265, 133] on div "× Add Item Select item Cancel Save" at bounding box center [331, 150] width 265 height 115
click at [258, 146] on div "Select item" at bounding box center [322, 152] width 216 height 19
drag, startPoint x: 236, startPoint y: 117, endPoint x: 238, endPoint y: 128, distance: 11.0
click at [238, 126] on div "Add Item" at bounding box center [331, 113] width 265 height 40
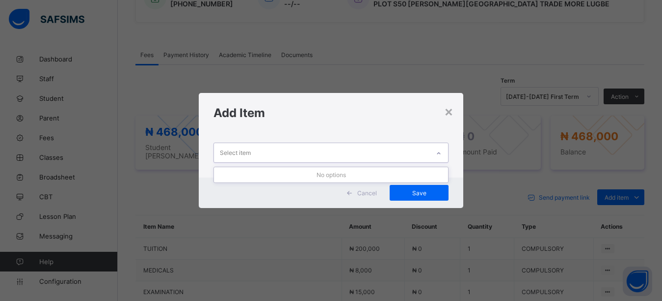
click at [236, 151] on div "Select item" at bounding box center [235, 152] width 31 height 19
drag, startPoint x: 229, startPoint y: 131, endPoint x: 229, endPoint y: 137, distance: 5.4
click at [229, 134] on div "× Add Item 0 results available. Use Up and Down to choose options, press Enter …" at bounding box center [331, 150] width 265 height 115
click at [234, 154] on div "Select item" at bounding box center [235, 152] width 31 height 19
drag, startPoint x: 230, startPoint y: 135, endPoint x: 236, endPoint y: 151, distance: 16.8
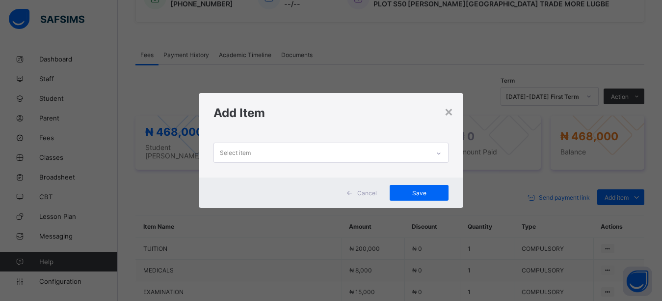
click at [231, 137] on div "Select item" at bounding box center [331, 155] width 265 height 45
click at [236, 151] on div "Select item" at bounding box center [235, 152] width 31 height 19
drag, startPoint x: 233, startPoint y: 135, endPoint x: 234, endPoint y: 148, distance: 13.8
click at [233, 135] on div "Select item" at bounding box center [331, 155] width 265 height 45
click at [235, 149] on div "Select item" at bounding box center [235, 152] width 31 height 19
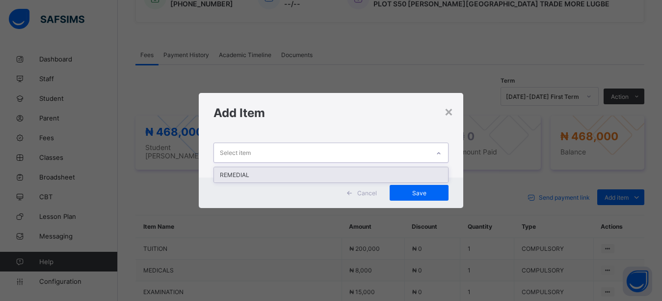
click at [251, 174] on div "REMEDIAL" at bounding box center [331, 174] width 235 height 15
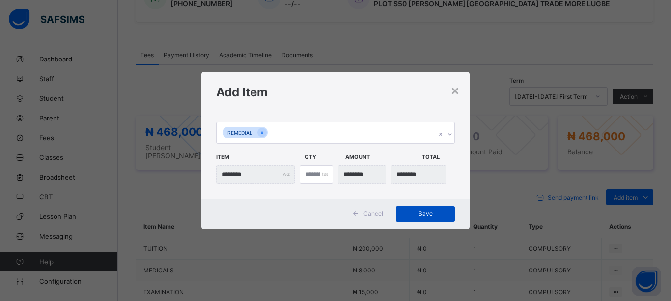
click at [418, 212] on span "Save" at bounding box center [425, 213] width 44 height 7
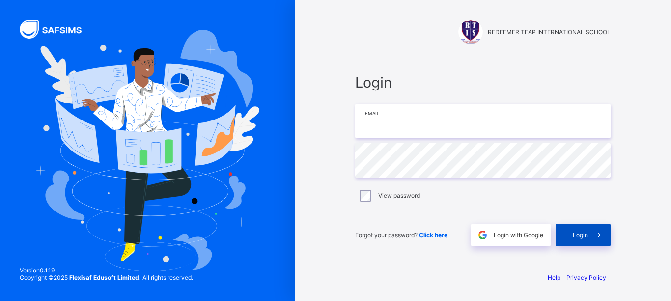
type input "**********"
click at [569, 240] on div "Login" at bounding box center [582, 234] width 55 height 23
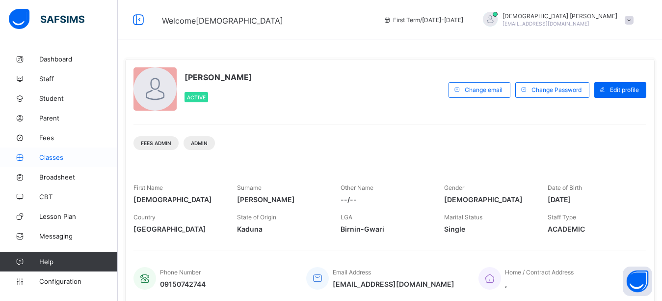
click at [57, 158] on span "Classes" at bounding box center [78, 157] width 79 height 8
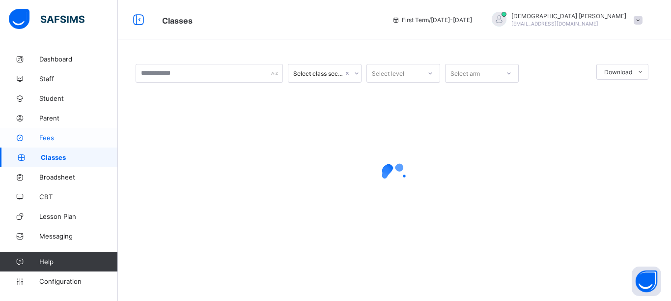
click at [59, 138] on span "Fees" at bounding box center [78, 138] width 79 height 8
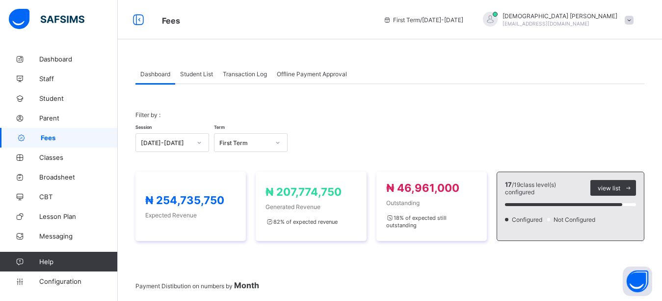
click at [195, 72] on span "Student List" at bounding box center [196, 73] width 33 height 7
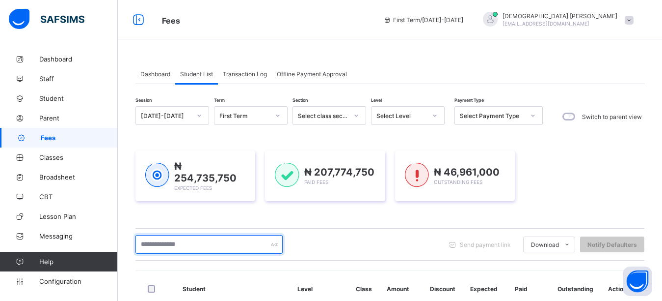
click at [174, 247] on input "text" at bounding box center [209, 244] width 147 height 19
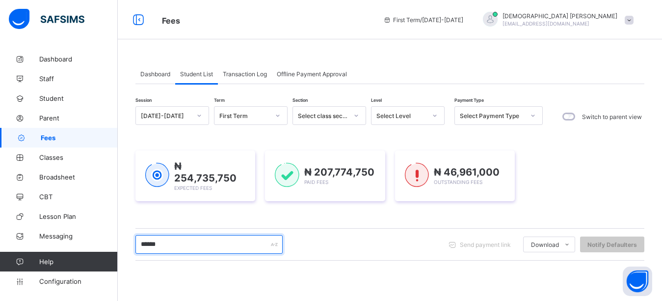
type input "******"
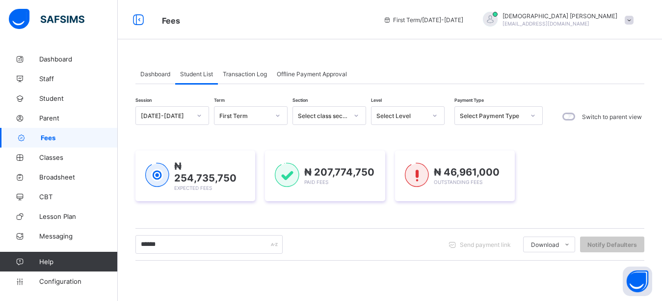
click at [468, 61] on div "Dashboard Student List Transaction Log Offline Payment Approval Student List Mo…" at bounding box center [390, 259] width 545 height 421
click at [555, 174] on div "₦ 254,735,750 Expected Fees ₦ 207,774,750 Paid Fees ₦ 46,961,000 Outstanding Fe…" at bounding box center [390, 175] width 509 height 51
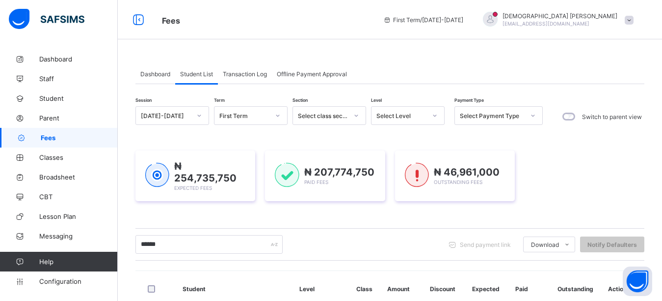
click at [437, 64] on div "Dashboard Student List Transaction Log Offline Payment Approval" at bounding box center [390, 74] width 509 height 20
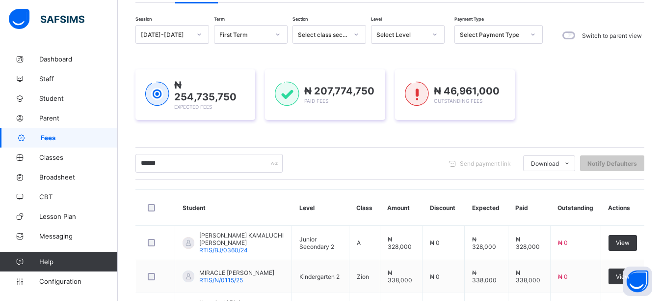
scroll to position [98, 0]
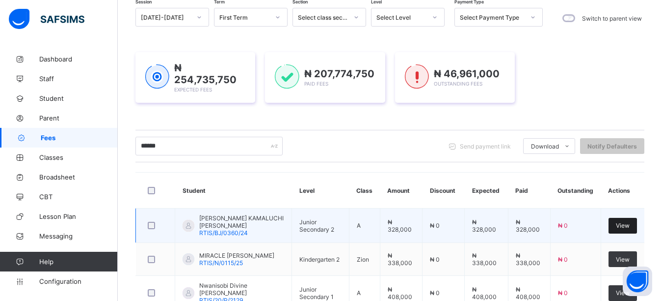
click at [637, 222] on div "View" at bounding box center [623, 226] width 28 height 16
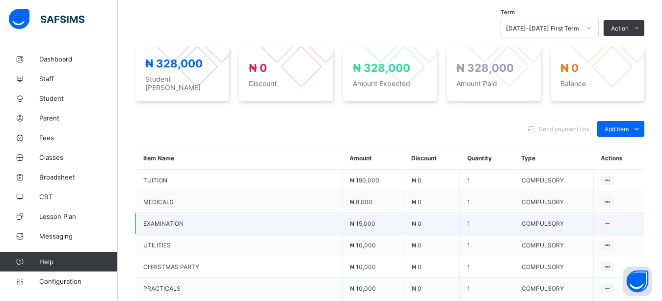
scroll to position [393, 0]
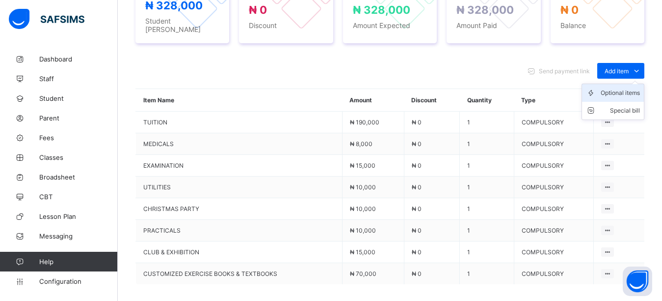
click at [633, 90] on div "Optional items" at bounding box center [620, 93] width 39 height 10
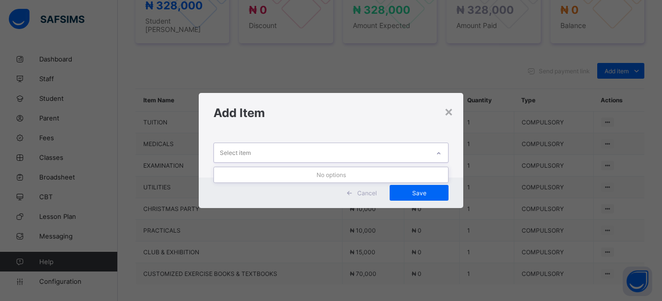
click at [358, 161] on div "Select item" at bounding box center [322, 152] width 216 height 19
click at [362, 152] on div "Select item" at bounding box center [322, 152] width 216 height 19
drag, startPoint x: 367, startPoint y: 116, endPoint x: 357, endPoint y: 135, distance: 21.3
click at [365, 120] on h1 "Add Item" at bounding box center [332, 113] width 236 height 14
click at [361, 150] on div "Select item" at bounding box center [322, 152] width 216 height 19
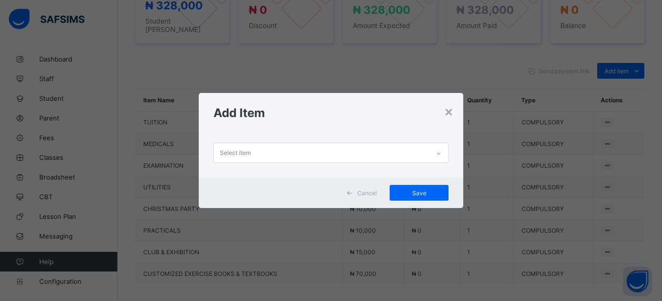
drag, startPoint x: 361, startPoint y: 129, endPoint x: 360, endPoint y: 145, distance: 16.7
click at [360, 134] on div "× Add Item Select item Cancel Save" at bounding box center [331, 150] width 265 height 115
click at [361, 147] on div "Select item" at bounding box center [322, 152] width 216 height 19
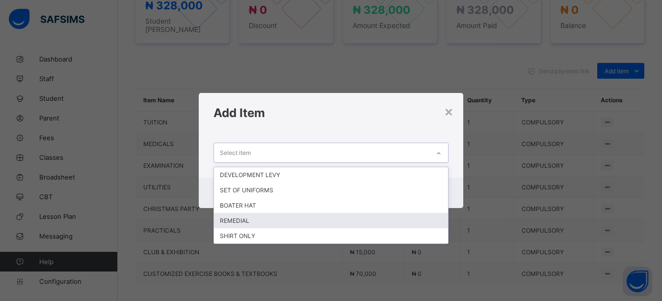
click at [286, 220] on div "REMEDIAL" at bounding box center [331, 220] width 235 height 15
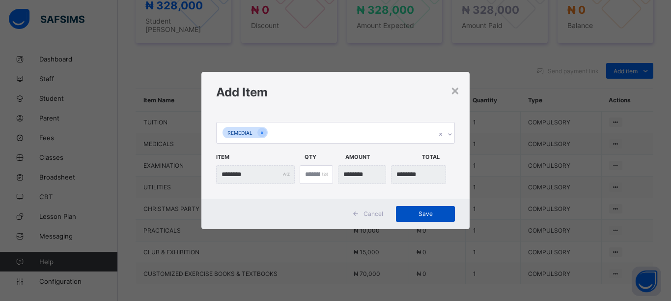
click at [433, 214] on span "Save" at bounding box center [425, 213] width 44 height 7
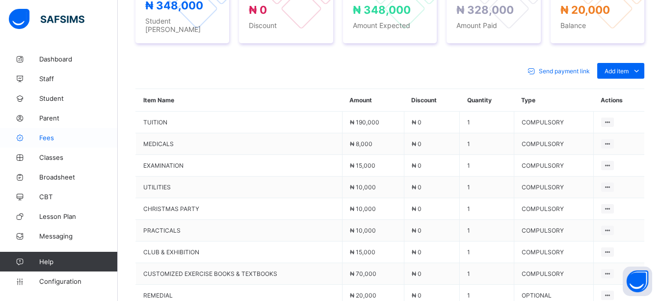
click at [55, 136] on span "Fees" at bounding box center [78, 138] width 79 height 8
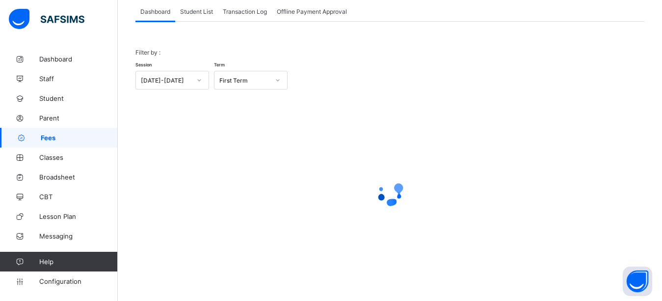
scroll to position [62, 0]
click at [191, 14] on span "Student List" at bounding box center [196, 11] width 33 height 7
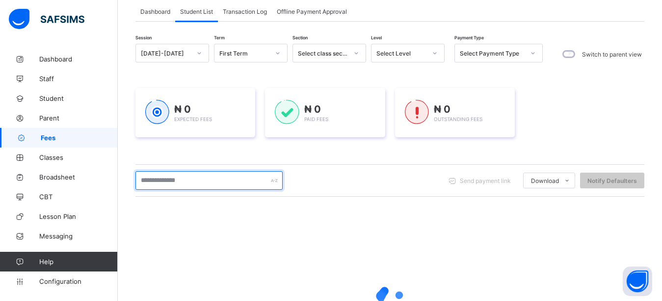
click at [191, 182] on input "text" at bounding box center [209, 180] width 147 height 19
type input "******"
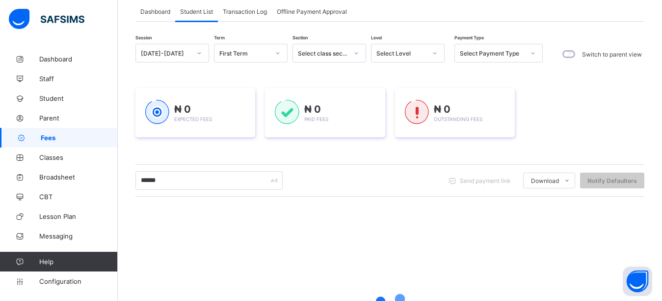
click at [631, 104] on div "₦ 0 Expected Fees ₦ 0 Paid Fees ₦ 0 Outstanding Fees" at bounding box center [390, 112] width 509 height 49
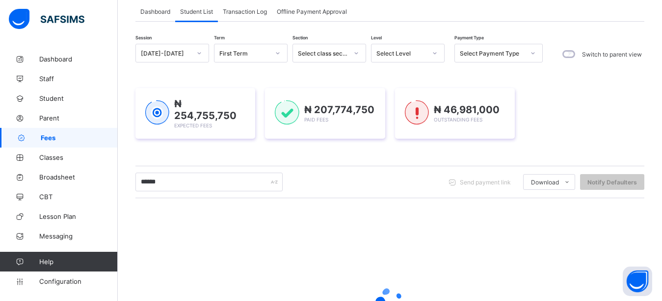
click at [550, 106] on div "₦ 254,755,750 Expected Fees ₦ 207,774,750 Paid Fees ₦ 46,981,000 Outstanding Fe…" at bounding box center [390, 113] width 509 height 51
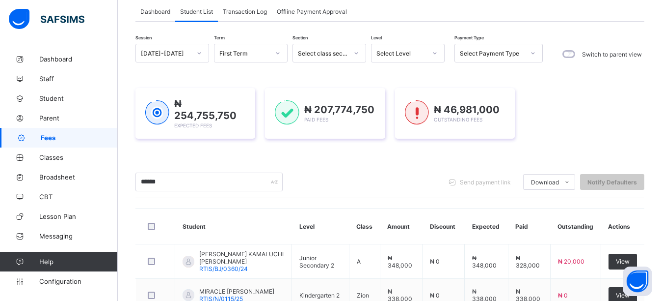
click at [561, 124] on div "₦ 254,755,750 Expected Fees ₦ 207,774,750 Paid Fees ₦ 46,981,000 Outstanding Fe…" at bounding box center [390, 113] width 509 height 51
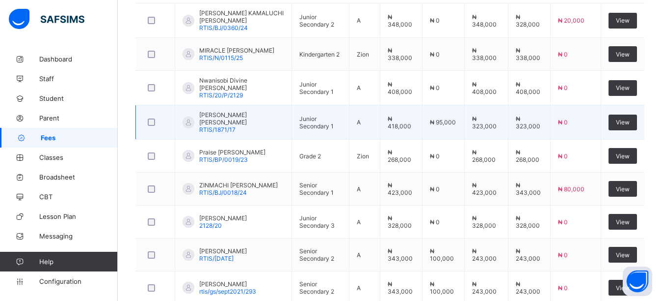
scroll to position [308, 0]
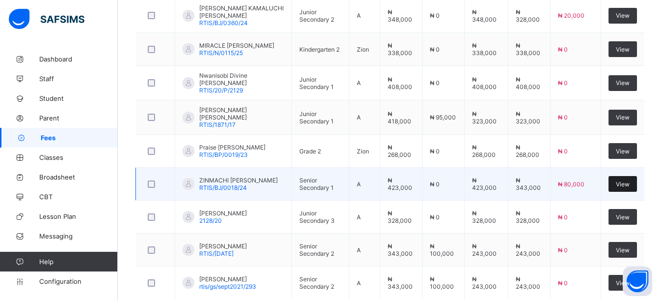
click at [627, 182] on span "View" at bounding box center [623, 183] width 14 height 7
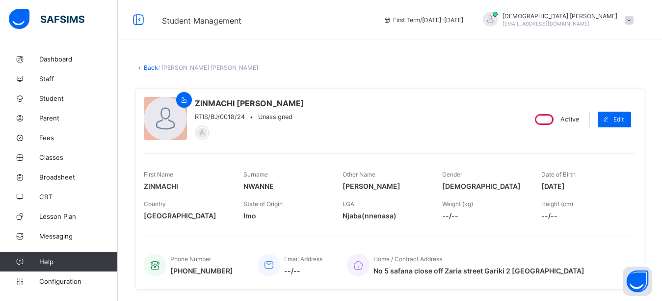
click at [462, 124] on div "ZINMACHI MICHELLE NWANNE RTIS/BJ/0018/24 • Unassigned" at bounding box center [331, 119] width 374 height 45
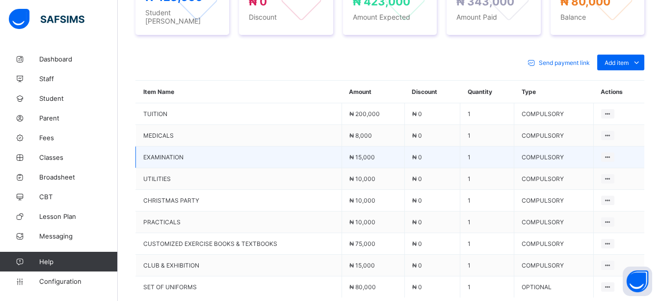
scroll to position [496, 0]
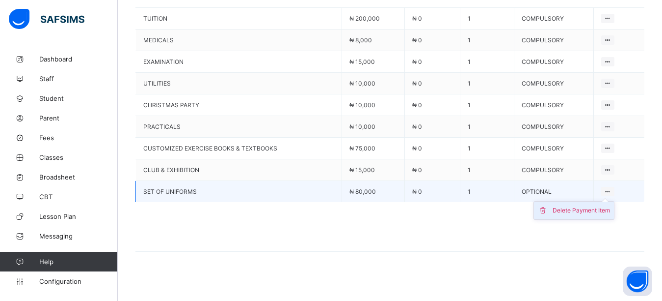
click at [602, 205] on div "Delete Payment Item" at bounding box center [581, 210] width 57 height 10
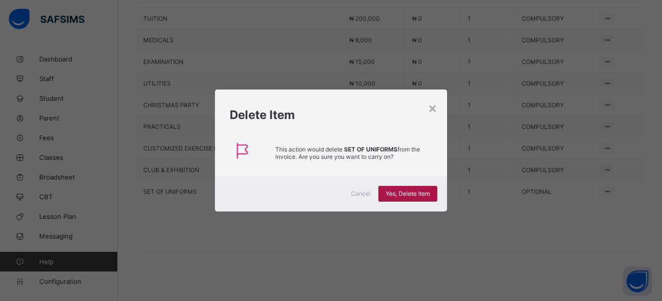
click at [400, 192] on span "Yes, Delete Item" at bounding box center [408, 193] width 44 height 7
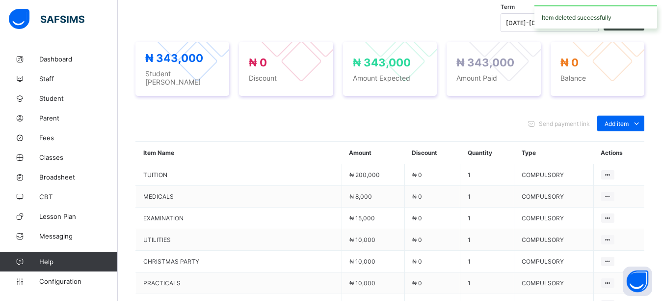
scroll to position [278, 0]
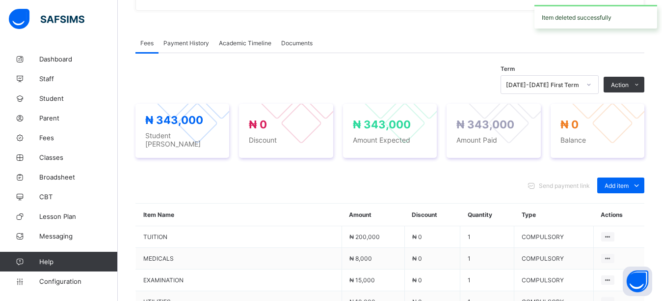
click at [467, 25] on div "Fees Payment History Academic Timeline Documents Fees More Options Term 2025-20…" at bounding box center [390, 252] width 509 height 469
click at [603, 40] on div "Fees Payment History Academic Timeline Documents" at bounding box center [390, 43] width 509 height 20
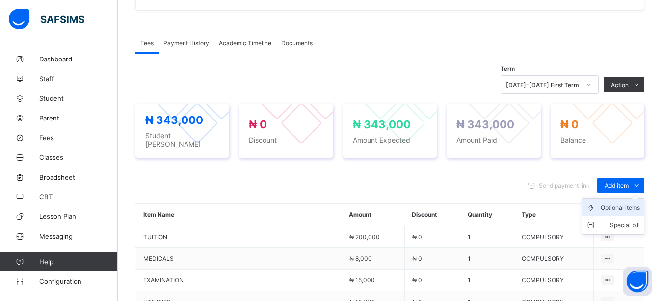
click at [616, 205] on div "Optional items" at bounding box center [620, 207] width 39 height 10
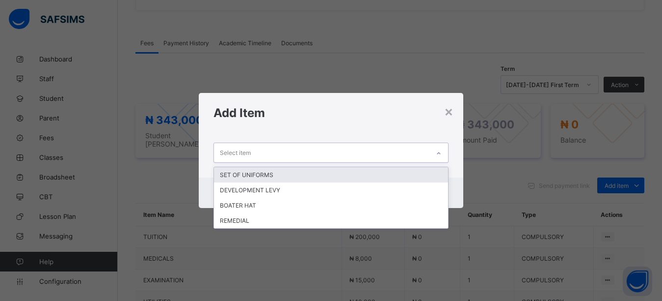
click at [309, 152] on div "Select item" at bounding box center [322, 152] width 216 height 19
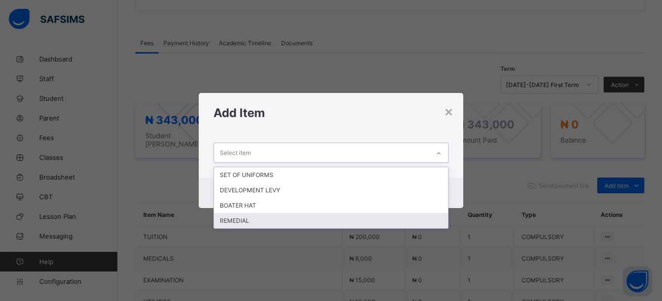
click at [273, 217] on div "REMEDIAL" at bounding box center [331, 220] width 235 height 15
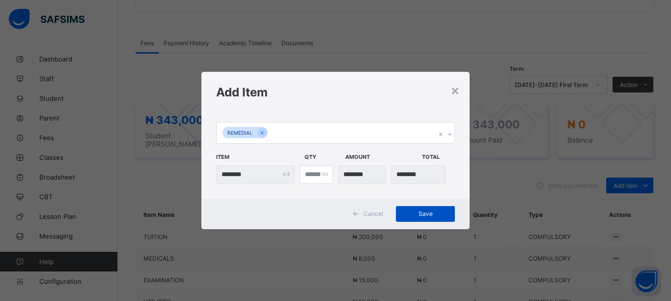
click at [429, 215] on span "Save" at bounding box center [425, 213] width 44 height 7
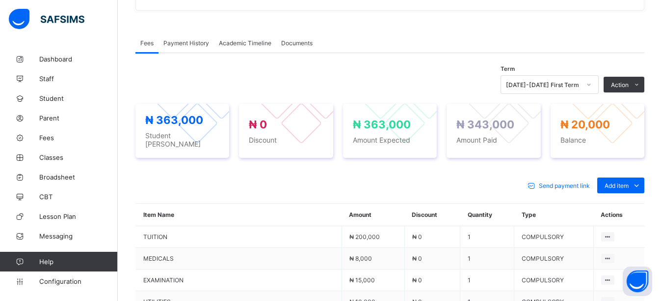
click at [619, 22] on div "Fees Payment History Academic Timeline Documents Fees More Options Term 2025-20…" at bounding box center [390, 263] width 509 height 491
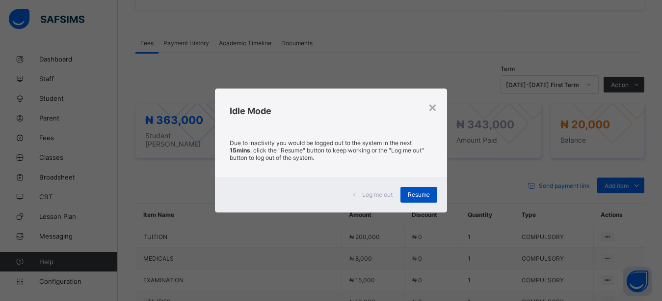
click at [412, 193] on span "Resume" at bounding box center [419, 194] width 22 height 7
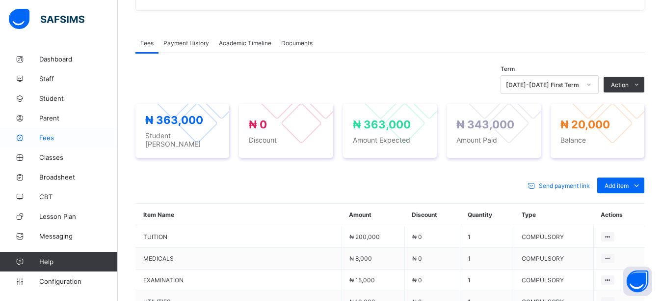
click at [52, 140] on span "Fees" at bounding box center [78, 138] width 79 height 8
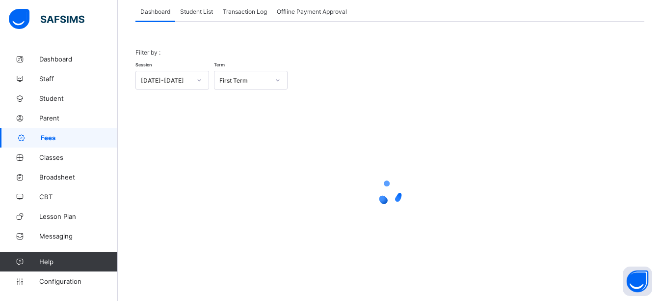
scroll to position [62, 0]
click at [187, 13] on span "Student List" at bounding box center [196, 11] width 33 height 7
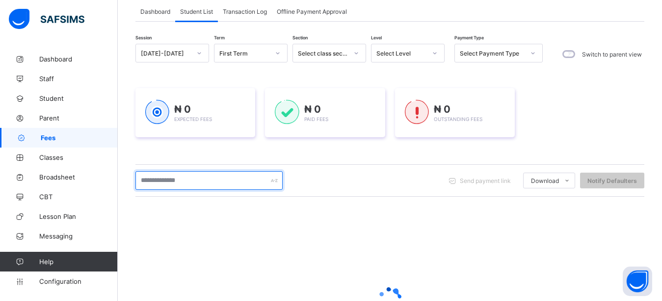
click at [177, 179] on input "text" at bounding box center [209, 180] width 147 height 19
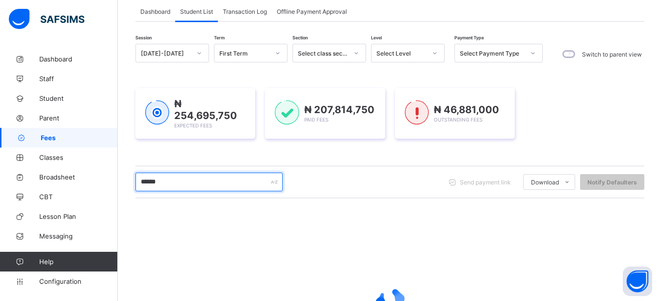
type input "******"
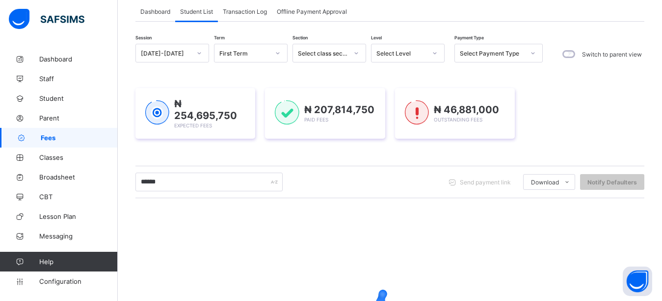
click at [191, 152] on div "Session 2025-2026 Term First Term Section Select class section Level Select Lev…" at bounding box center [390, 219] width 509 height 350
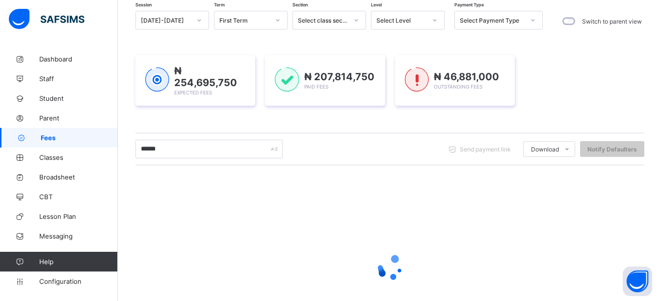
scroll to position [119, 0]
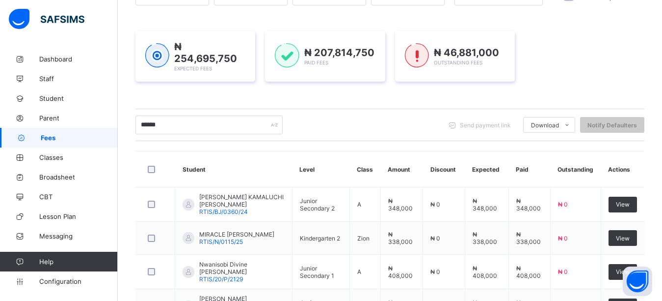
click at [547, 47] on div "₦ 254,695,750 Expected Fees ₦ 207,814,750 Paid Fees ₦ 46,881,000 Outstanding Fe…" at bounding box center [390, 56] width 509 height 51
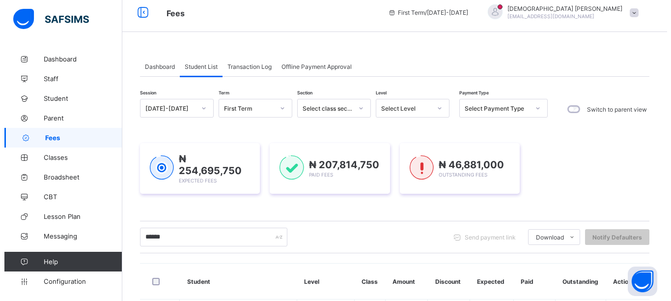
scroll to position [0, 0]
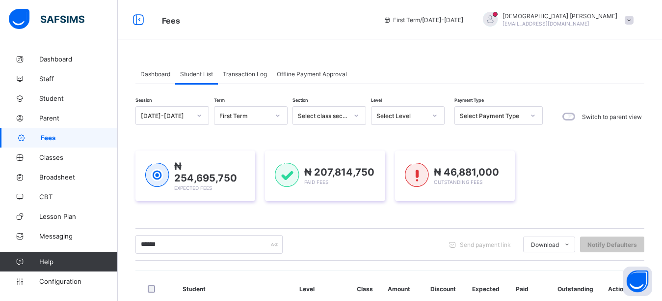
click at [585, 20] on div "Isaiah Paul paulisaiah@rtis-edu.ng" at bounding box center [560, 19] width 115 height 15
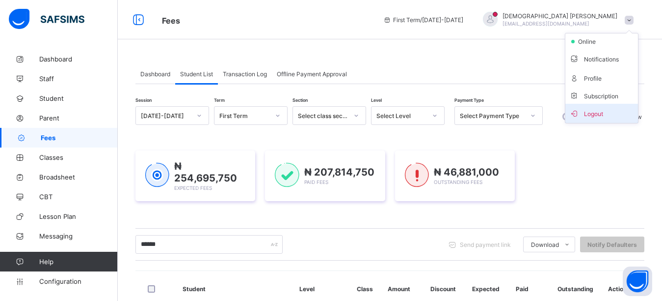
click at [599, 116] on span "Logout" at bounding box center [602, 113] width 65 height 11
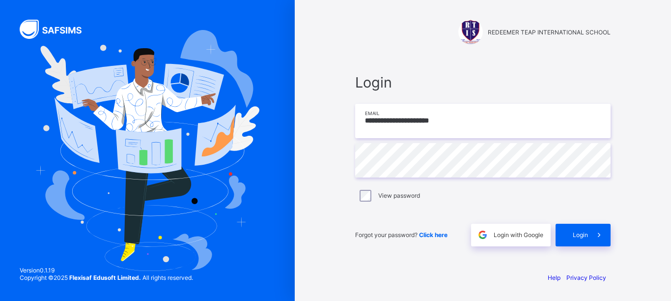
click at [471, 129] on input "**********" at bounding box center [482, 121] width 255 height 34
click at [471, 127] on input "**********" at bounding box center [482, 121] width 255 height 34
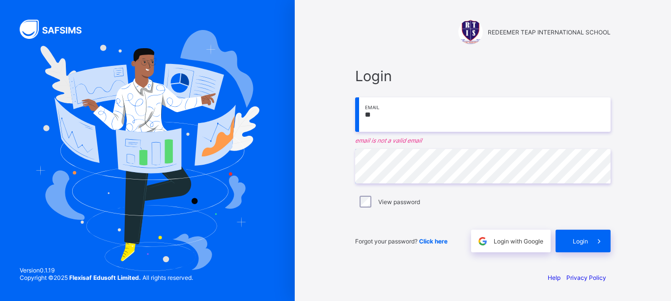
type input "*"
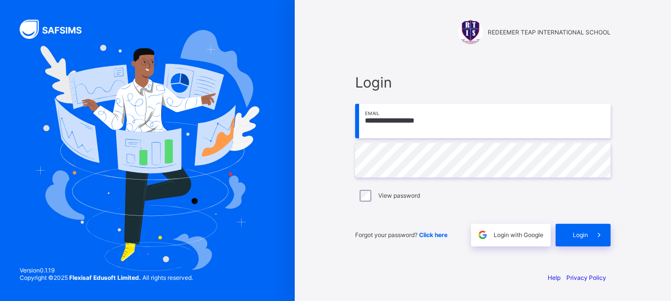
type input "**********"
click at [567, 233] on div "Login" at bounding box center [582, 234] width 55 height 23
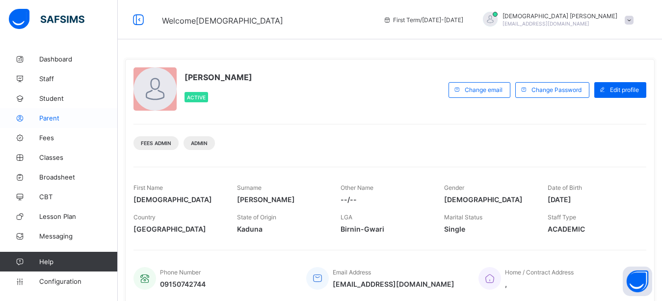
click at [57, 122] on link "Parent" at bounding box center [59, 118] width 118 height 20
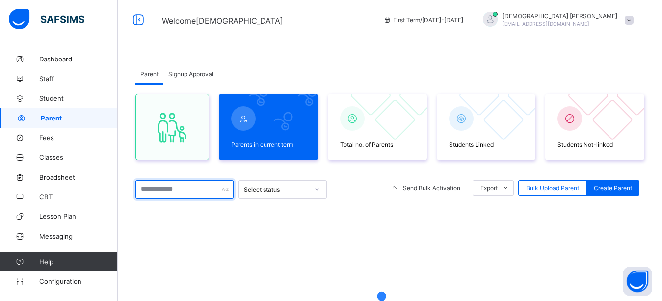
click at [158, 193] on input "text" at bounding box center [185, 189] width 98 height 19
type input "*****"
click at [328, 56] on div "Parent Signup Approval Parent Signup Approval Parents in current term Total no.…" at bounding box center [390, 233] width 545 height 369
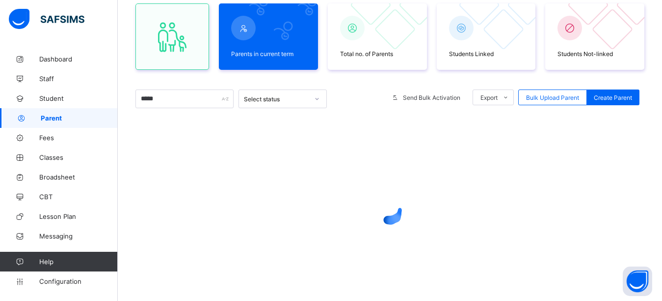
scroll to position [118, 0]
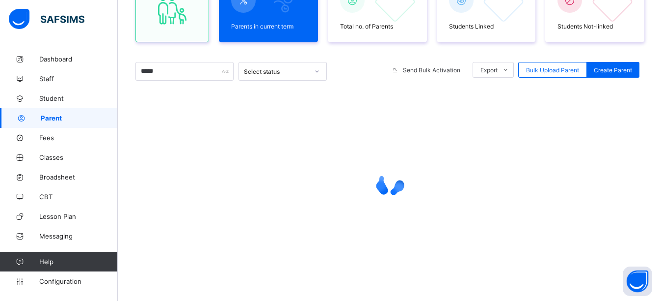
click at [274, 120] on div at bounding box center [390, 182] width 509 height 187
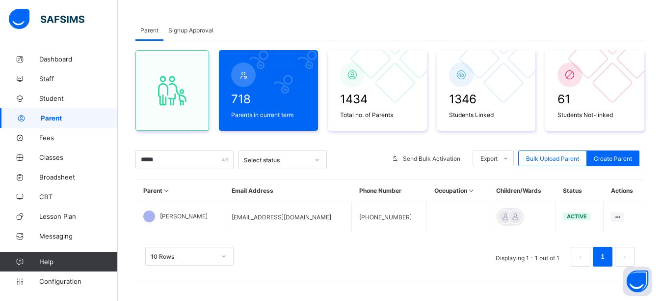
scroll to position [44, 0]
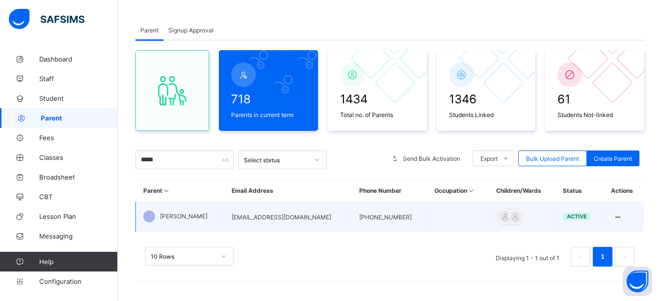
drag, startPoint x: 300, startPoint y: 218, endPoint x: 214, endPoint y: 218, distance: 85.9
click at [214, 218] on tr "[PERSON_NAME] [PERSON_NAME][EMAIL_ADDRESS][DOMAIN_NAME] [PHONE_NUMBER] active E…" at bounding box center [390, 217] width 509 height 30
copy tr "[EMAIL_ADDRESS][DOMAIN_NAME]"
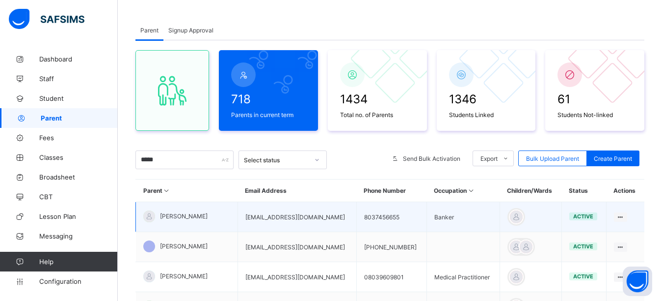
scroll to position [49, 0]
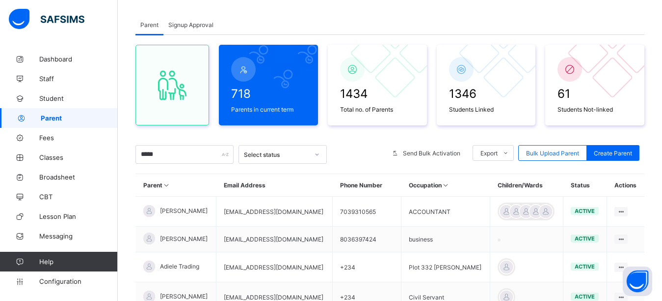
click at [212, 134] on div "718 Parents in current term 1434 Total no. of Parents 1346 Students Linked 61 S…" at bounding box center [390, 288] width 509 height 506
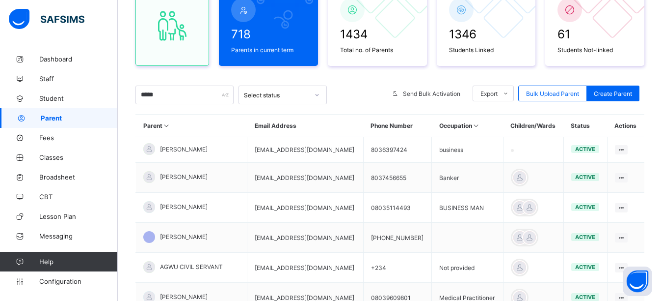
scroll to position [157, 0]
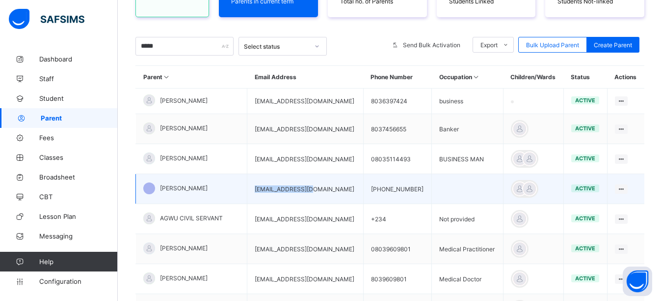
drag, startPoint x: 329, startPoint y: 193, endPoint x: 253, endPoint y: 201, distance: 76.5
click at [253, 201] on td "[EMAIL_ADDRESS][DOMAIN_NAME]" at bounding box center [305, 189] width 116 height 30
copy td "[EMAIL_ADDRESS][DOMAIN_NAME]"
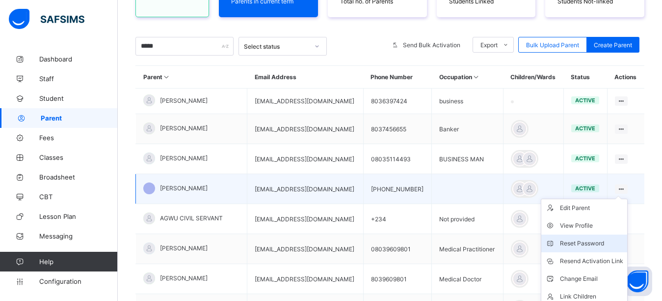
click at [600, 243] on div "Reset Password" at bounding box center [591, 243] width 63 height 10
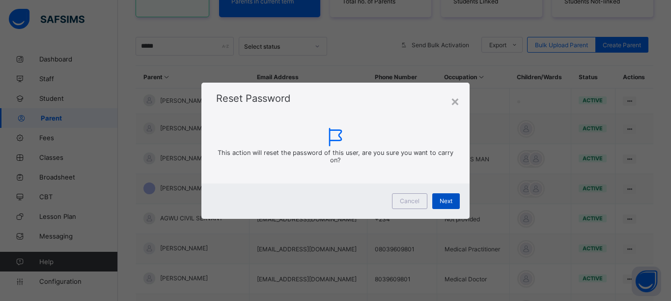
click at [444, 205] on div "Next" at bounding box center [445, 201] width 27 height 16
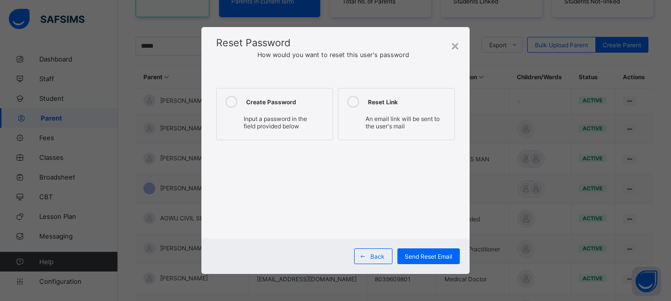
click at [229, 105] on icon at bounding box center [231, 102] width 12 height 12
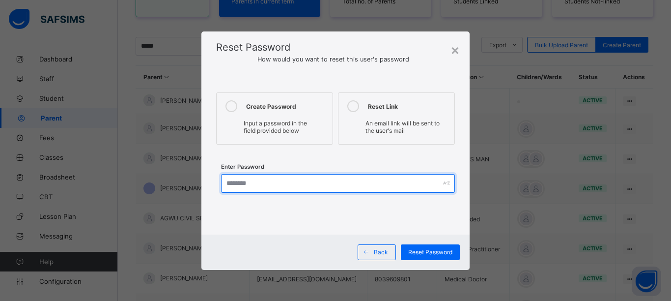
click at [235, 182] on input "text" at bounding box center [338, 183] width 234 height 19
type input "**********"
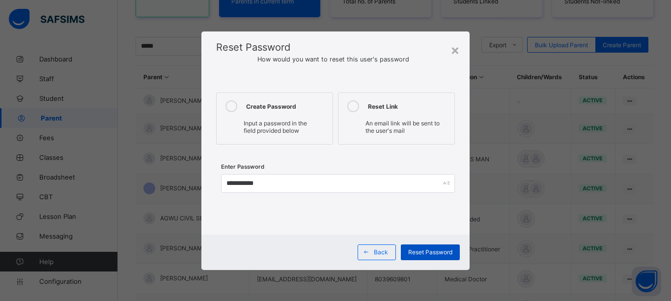
click at [441, 255] on div "Reset Password" at bounding box center [430, 252] width 59 height 16
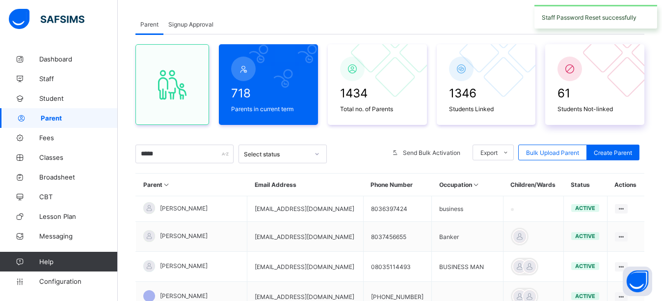
scroll to position [0, 0]
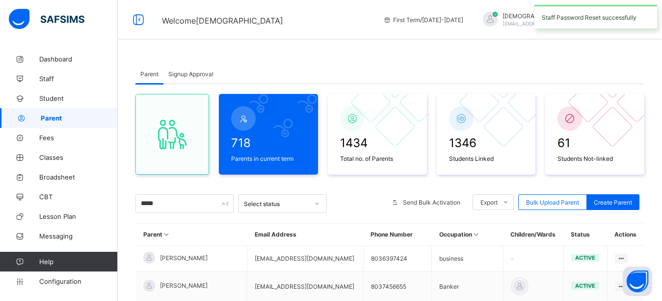
click at [589, 22] on span "[EMAIL_ADDRESS][DOMAIN_NAME]" at bounding box center [546, 24] width 87 height 6
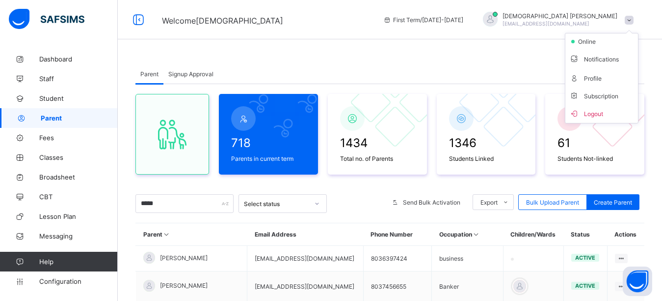
click at [606, 112] on span "Logout" at bounding box center [602, 113] width 65 height 11
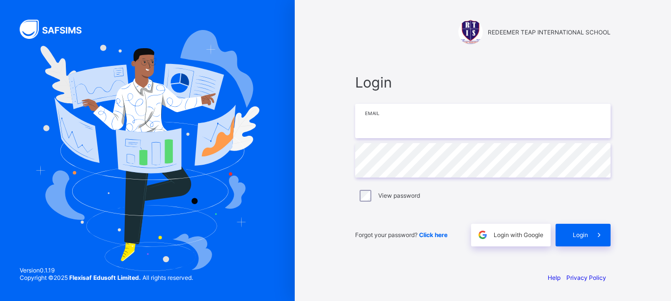
click at [472, 134] on input "email" at bounding box center [482, 121] width 255 height 34
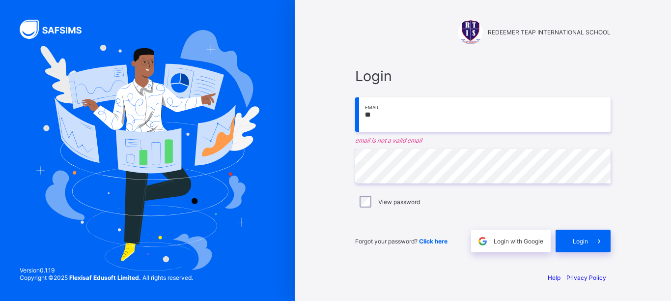
type input "*"
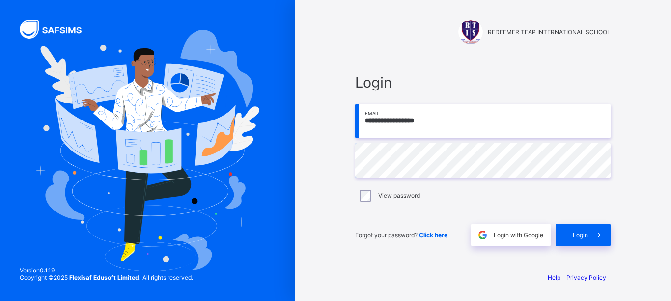
type input "**********"
click at [581, 242] on div "Login" at bounding box center [582, 234] width 55 height 23
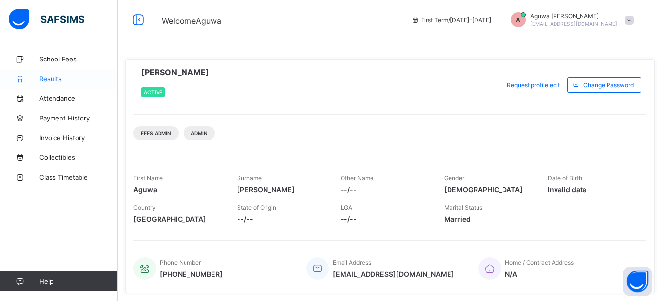
click at [51, 82] on span "Results" at bounding box center [78, 79] width 79 height 8
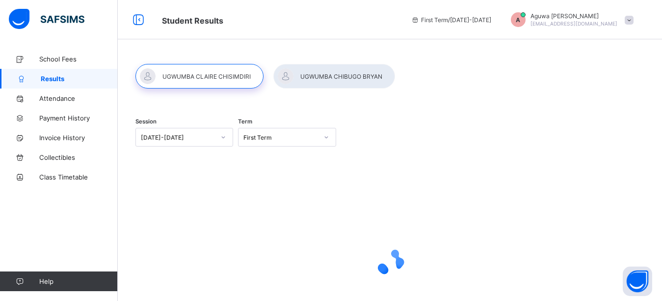
click at [289, 139] on div "First Term" at bounding box center [281, 137] width 74 height 7
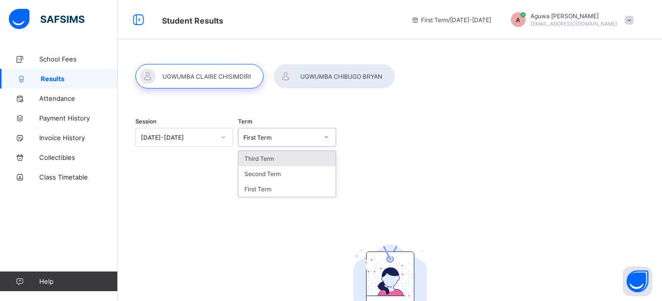
click at [271, 162] on div "Third Term" at bounding box center [287, 158] width 97 height 15
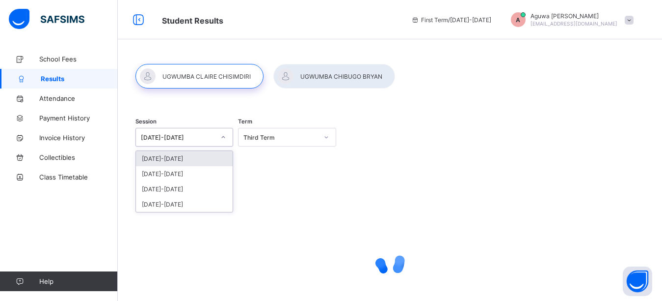
click at [196, 136] on div "[DATE]-[DATE]" at bounding box center [178, 137] width 74 height 7
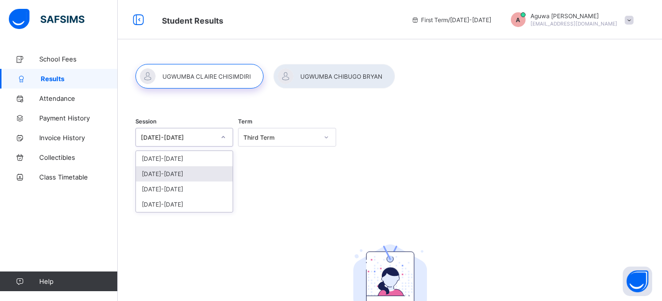
click at [164, 177] on div "[DATE]-[DATE]" at bounding box center [184, 173] width 97 height 15
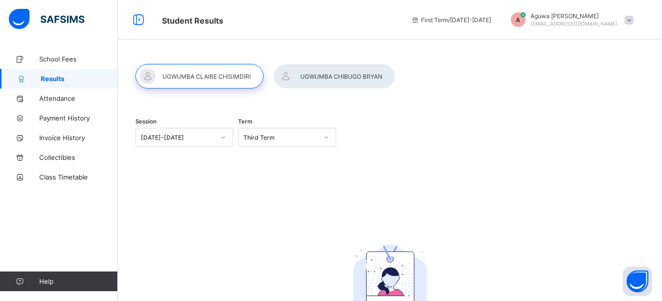
click at [205, 69] on div at bounding box center [200, 76] width 128 height 25
click at [205, 82] on div at bounding box center [200, 76] width 128 height 25
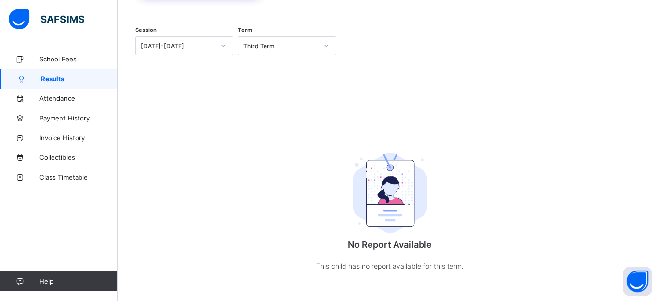
scroll to position [98, 0]
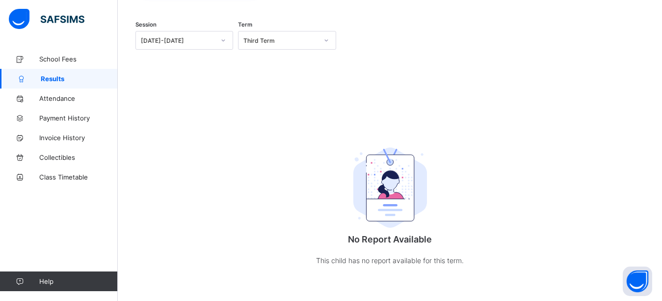
click at [284, 39] on div "Third Term" at bounding box center [281, 40] width 74 height 7
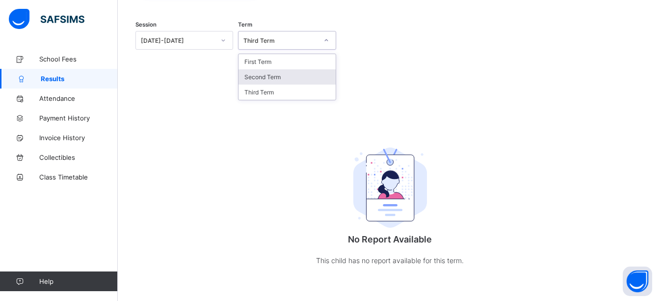
click at [281, 74] on div "Second Term" at bounding box center [287, 76] width 97 height 15
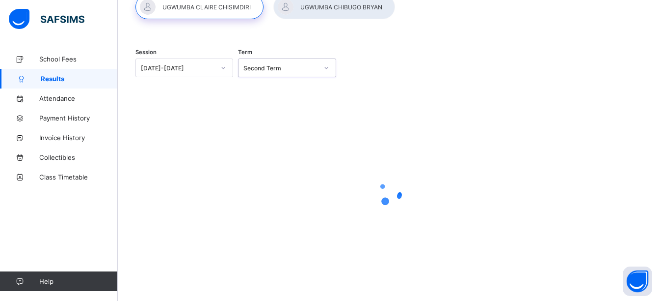
scroll to position [69, 0]
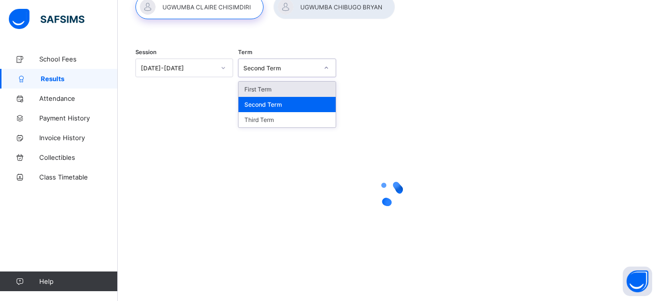
click at [281, 68] on div "Second Term" at bounding box center [281, 67] width 74 height 7
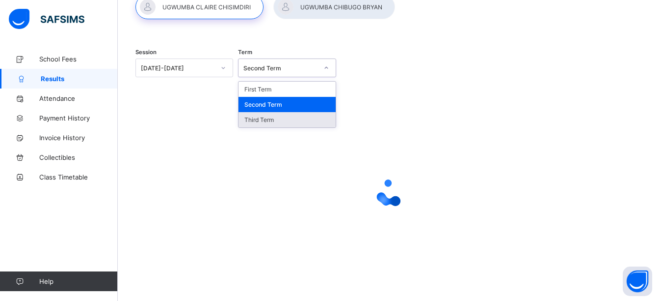
click at [265, 118] on div "Third Term" at bounding box center [287, 119] width 97 height 15
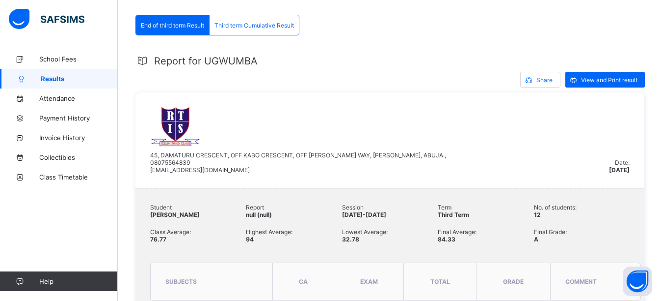
scroll to position [0, 0]
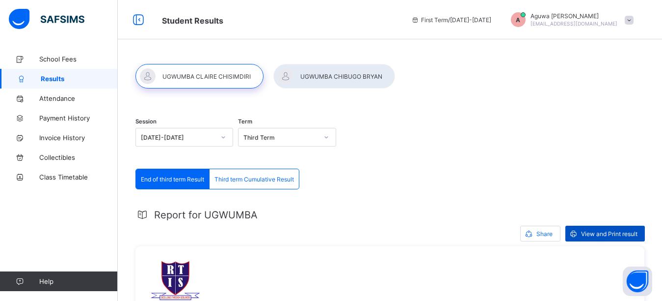
click at [581, 232] on span at bounding box center [574, 233] width 16 height 16
click at [319, 76] on div at bounding box center [334, 76] width 122 height 25
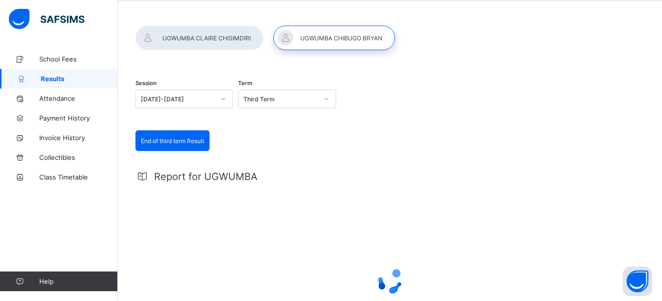
scroll to position [131, 0]
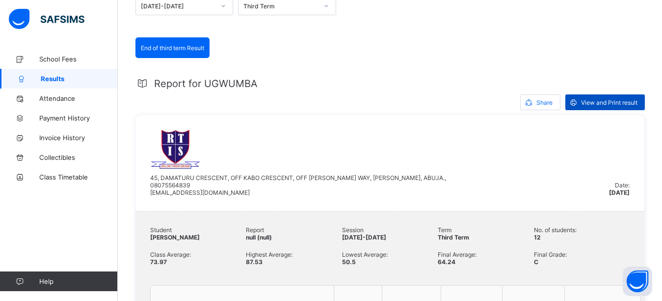
click at [601, 106] on span "View and Print result" at bounding box center [609, 102] width 56 height 7
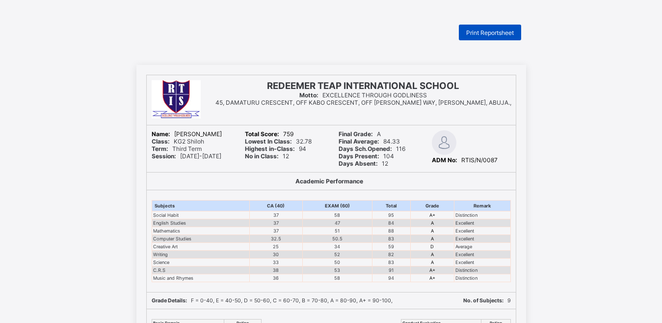
click at [476, 29] on span "Print Reportsheet" at bounding box center [490, 32] width 48 height 7
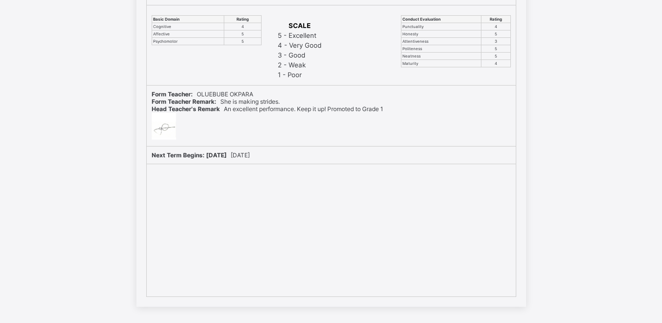
scroll to position [312, 0]
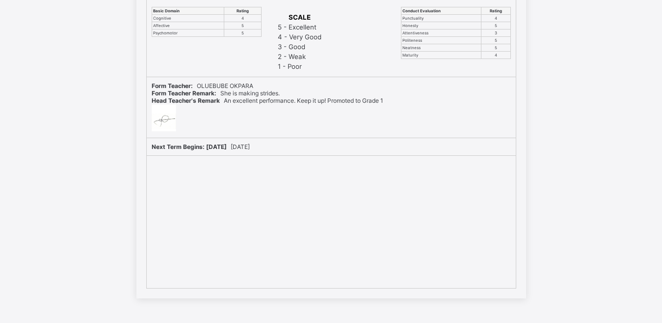
click at [574, 235] on div "REDEEMER TEAP INTERNATIONAL SCHOOL Motto: EXCELLENCE THROUGH GODLINESS 45, DAMA…" at bounding box center [331, 25] width 662 height 545
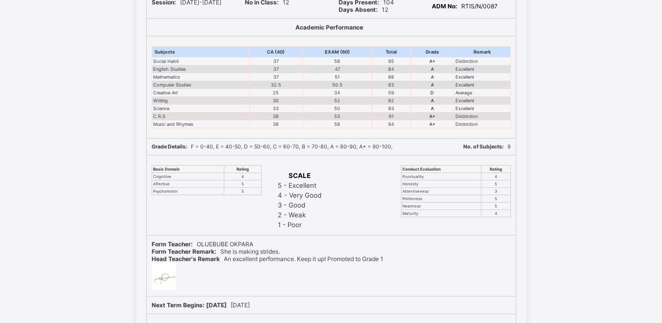
scroll to position [17, 0]
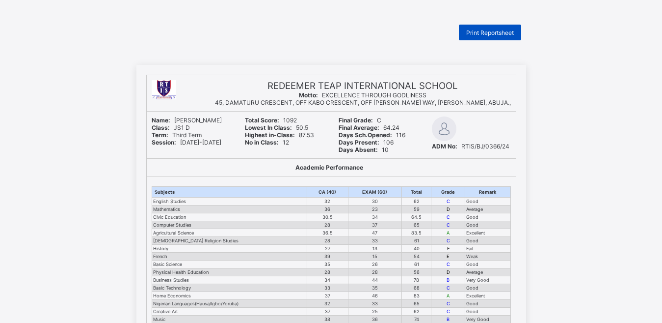
click at [480, 34] on span "Print Reportsheet" at bounding box center [490, 32] width 48 height 7
